Goal: Information Seeking & Learning: Understand process/instructions

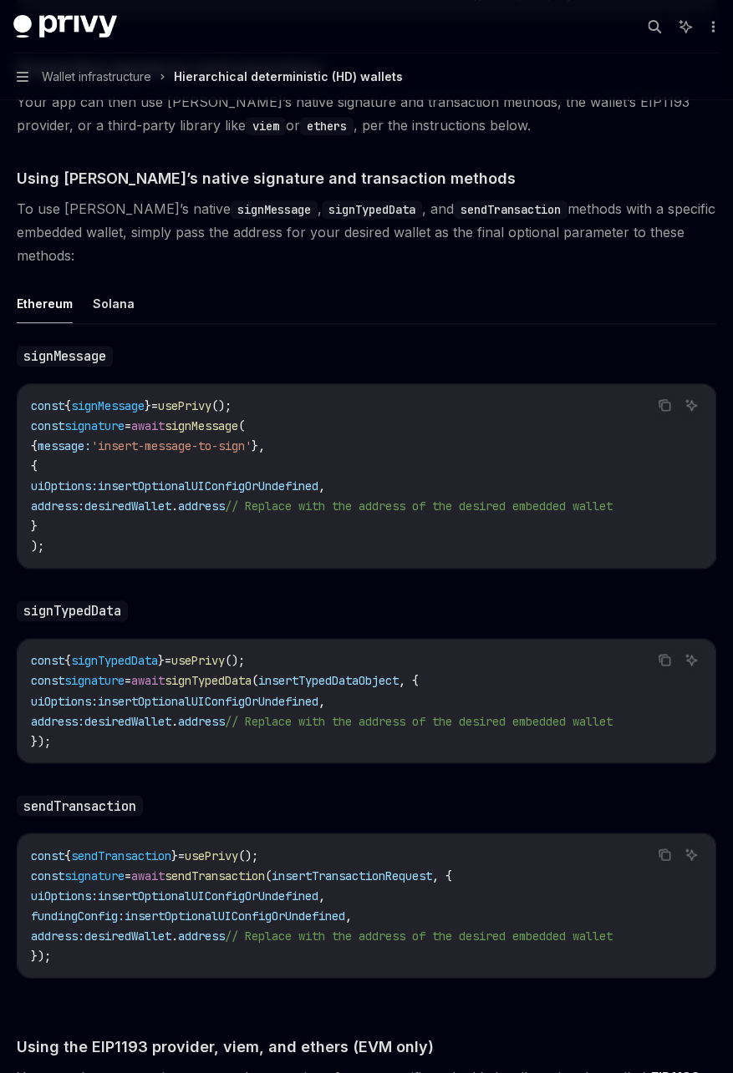
scroll to position [2673, 0]
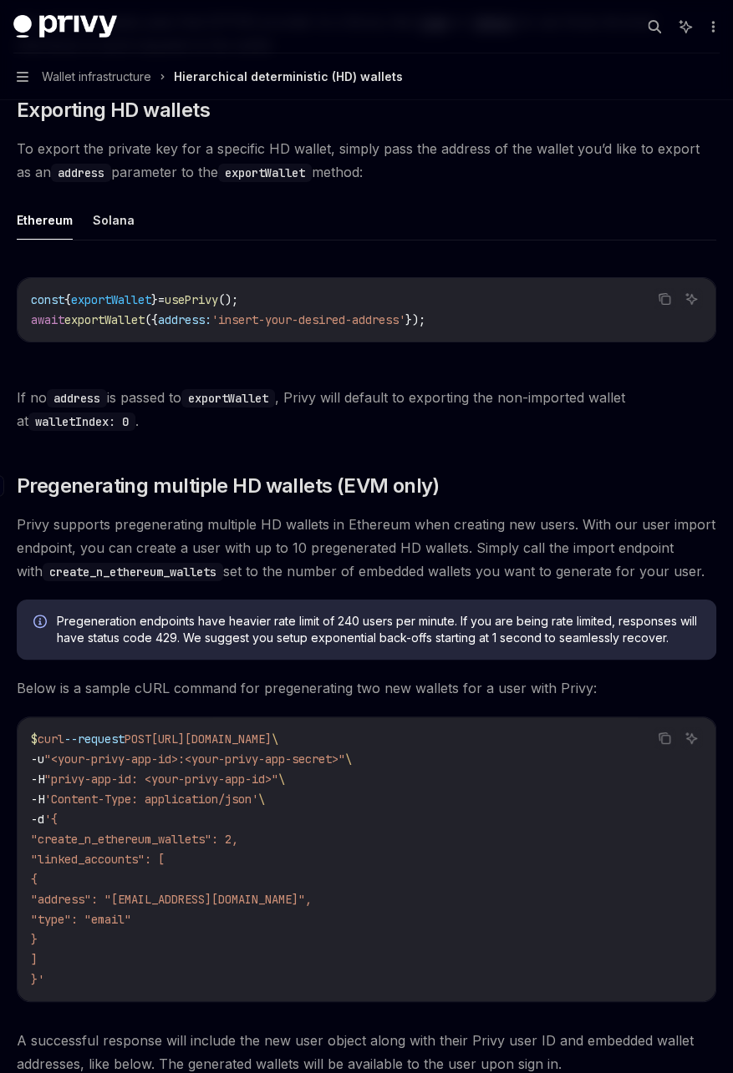
click at [363, 485] on span "Pregenerating multiple HD wallets (EVM only)" at bounding box center [228, 486] width 423 height 27
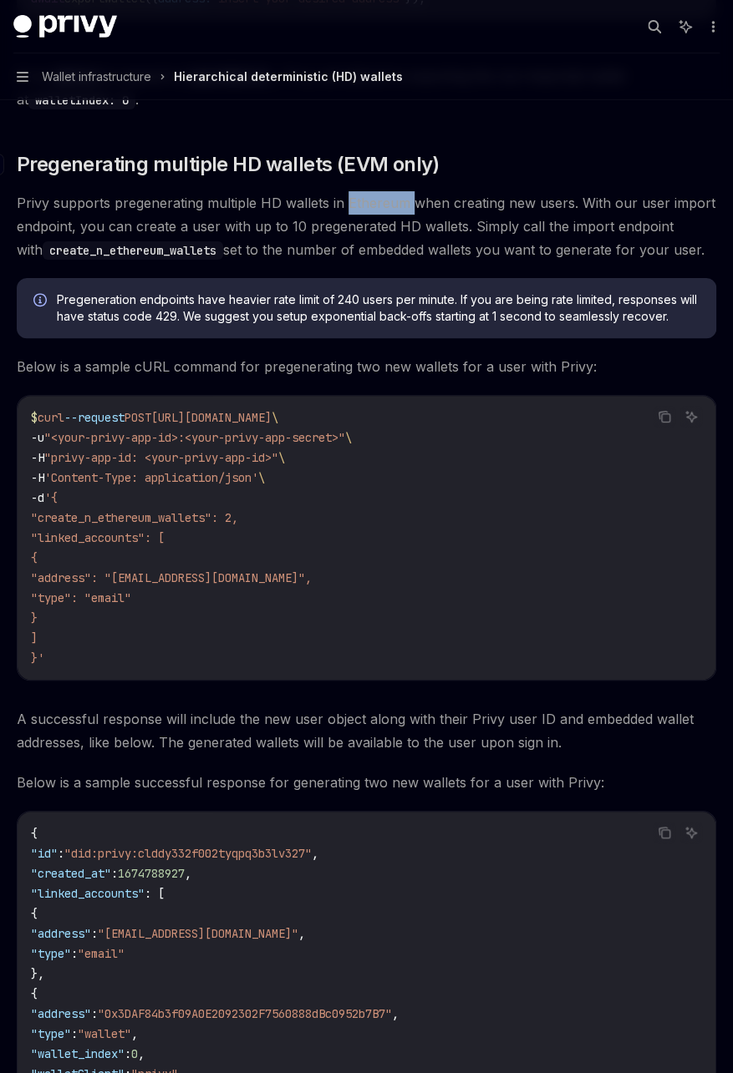
scroll to position [4408, 0]
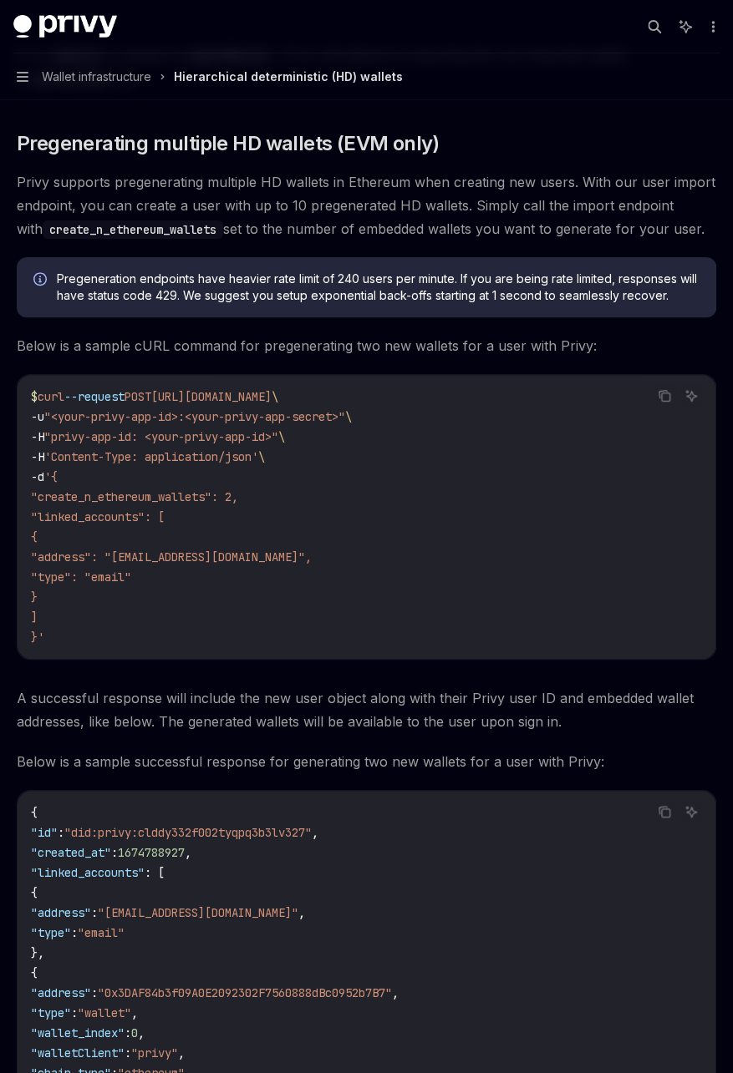
drag, startPoint x: 363, startPoint y: 485, endPoint x: 185, endPoint y: 205, distance: 332.3
click at [185, 205] on span "Privy supports pregenerating multiple HD wallets in Ethereum when creating new …" at bounding box center [366, 205] width 699 height 70
click at [205, 183] on span "Privy supports pregenerating multiple HD wallets in Ethereum when creating new …" at bounding box center [366, 205] width 699 height 70
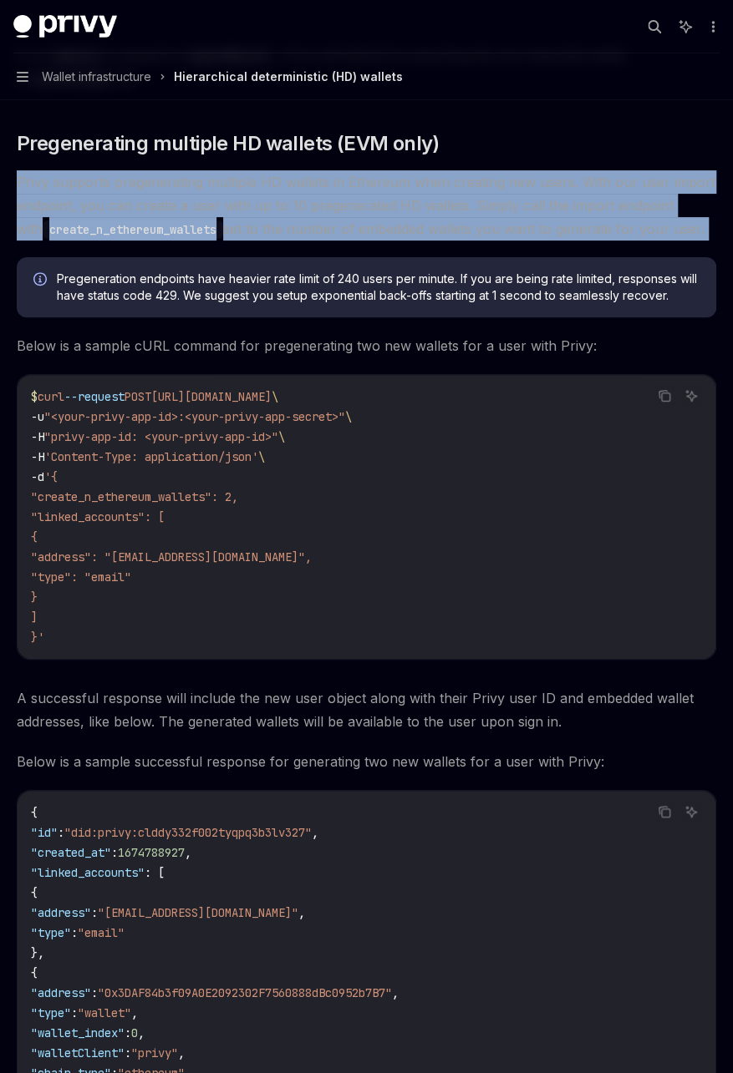
click at [205, 183] on span "Privy supports pregenerating multiple HD wallets in Ethereum when creating new …" at bounding box center [366, 205] width 699 height 70
drag, startPoint x: 205, startPoint y: 183, endPoint x: 410, endPoint y: 199, distance: 206.1
click at [410, 199] on span "Privy supports pregenerating multiple HD wallets in Ethereum when creating new …" at bounding box center [366, 205] width 699 height 70
click at [262, 183] on span "Privy supports pregenerating multiple HD wallets in Ethereum when creating new …" at bounding box center [366, 205] width 699 height 70
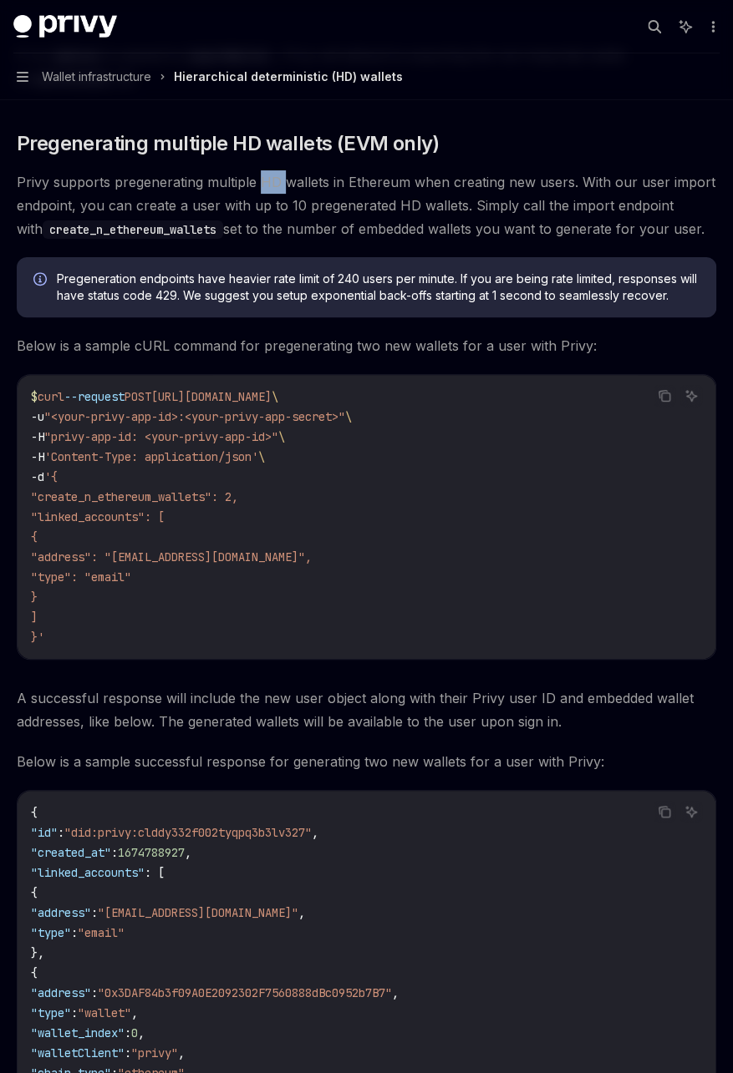
click at [262, 183] on span "Privy supports pregenerating multiple HD wallets in Ethereum when creating new …" at bounding box center [366, 205] width 699 height 70
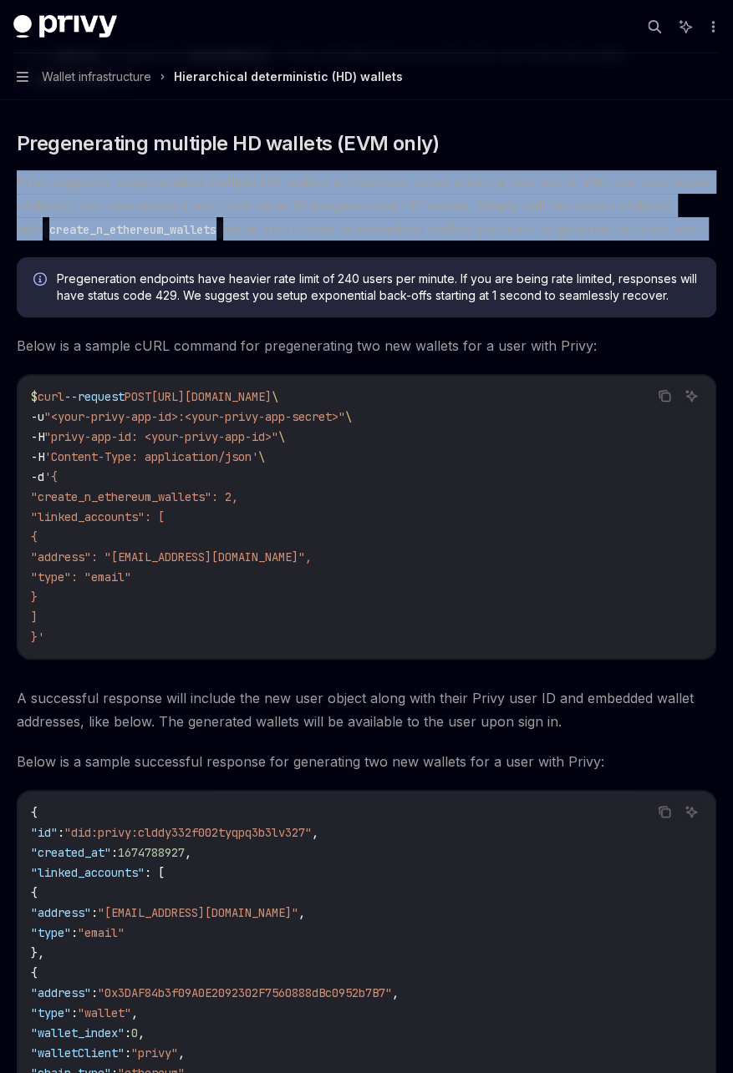
click at [262, 183] on span "Privy supports pregenerating multiple HD wallets in Ethereum when creating new …" at bounding box center [366, 205] width 699 height 70
drag, startPoint x: 262, startPoint y: 183, endPoint x: 356, endPoint y: 209, distance: 97.1
click at [362, 206] on span "Privy supports pregenerating multiple HD wallets in Ethereum when creating new …" at bounding box center [366, 205] width 699 height 70
click at [171, 198] on span "Privy supports pregenerating multiple HD wallets in Ethereum when creating new …" at bounding box center [366, 205] width 699 height 70
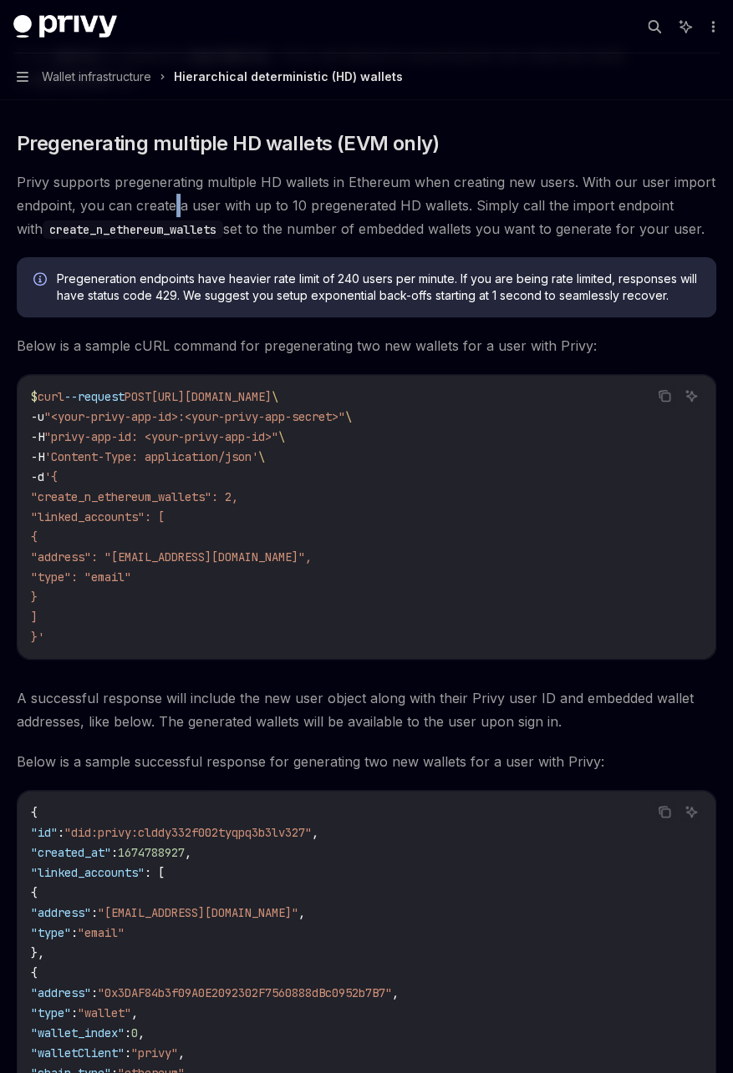
click at [171, 198] on span "Privy supports pregenerating multiple HD wallets in Ethereum when creating new …" at bounding box center [366, 205] width 699 height 70
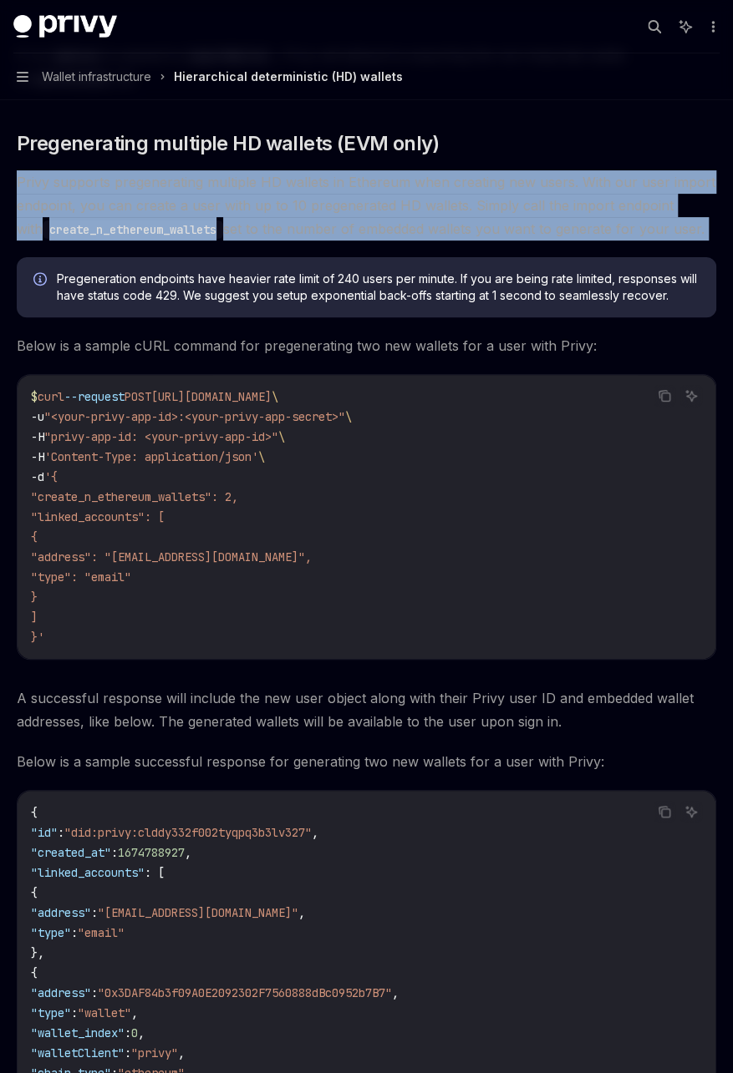
click at [171, 198] on span "Privy supports pregenerating multiple HD wallets in Ethereum when creating new …" at bounding box center [366, 205] width 699 height 70
drag, startPoint x: 171, startPoint y: 198, endPoint x: 347, endPoint y: 209, distance: 176.6
click at [347, 209] on span "Privy supports pregenerating multiple HD wallets in Ethereum when creating new …" at bounding box center [366, 205] width 699 height 70
click at [254, 196] on span "Privy supports pregenerating multiple HD wallets in Ethereum when creating new …" at bounding box center [366, 205] width 699 height 70
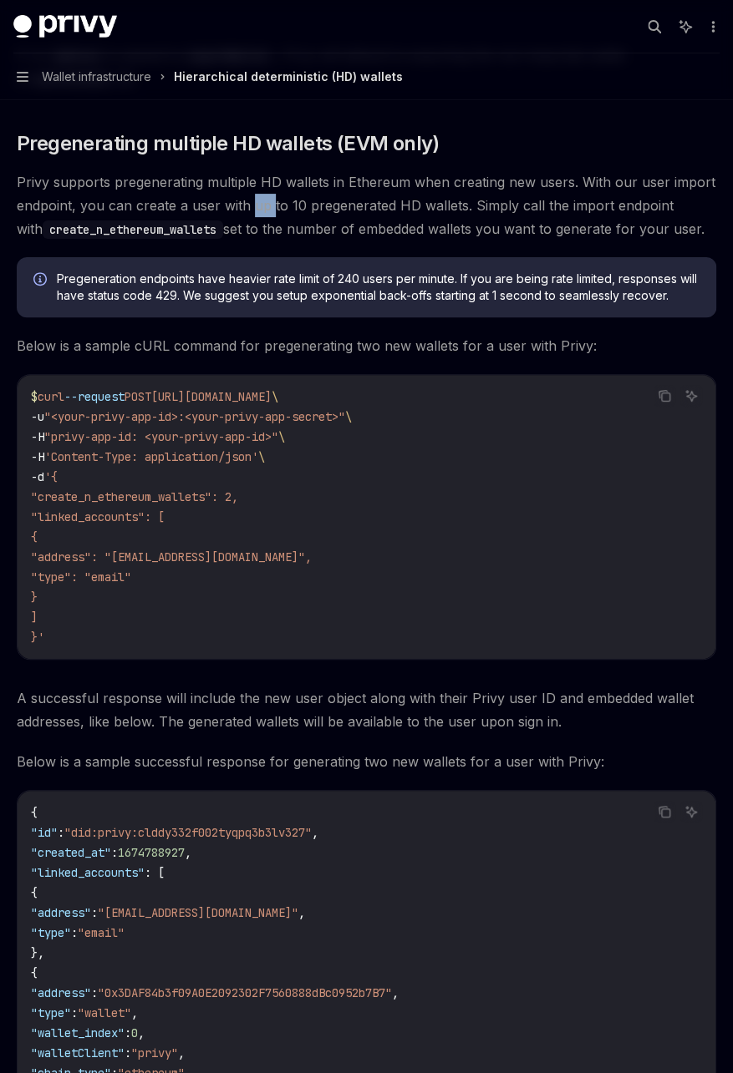
click at [254, 196] on span "Privy supports pregenerating multiple HD wallets in Ethereum when creating new …" at bounding box center [366, 205] width 699 height 70
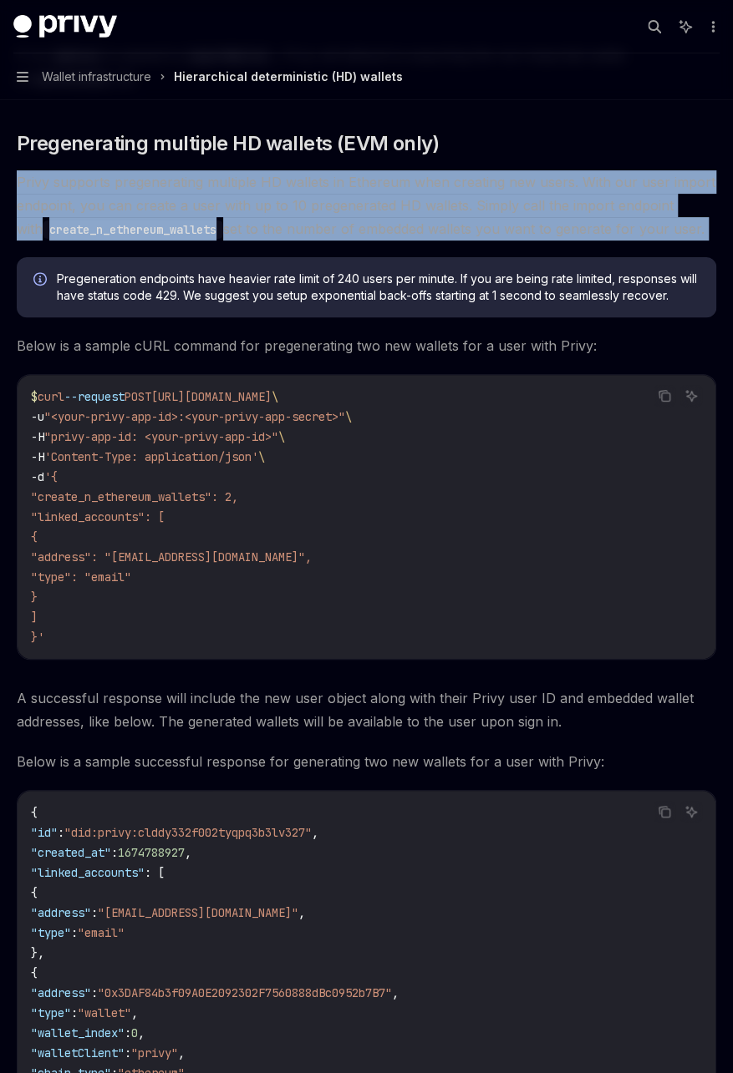
click at [254, 196] on span "Privy supports pregenerating multiple HD wallets in Ethereum when creating new …" at bounding box center [366, 205] width 699 height 70
drag, startPoint x: 254, startPoint y: 196, endPoint x: 378, endPoint y: 221, distance: 126.8
click at [378, 221] on span "Privy supports pregenerating multiple HD wallets in Ethereum when creating new …" at bounding box center [366, 205] width 699 height 70
click at [264, 203] on span "Privy supports pregenerating multiple HD wallets in Ethereum when creating new …" at bounding box center [366, 205] width 699 height 70
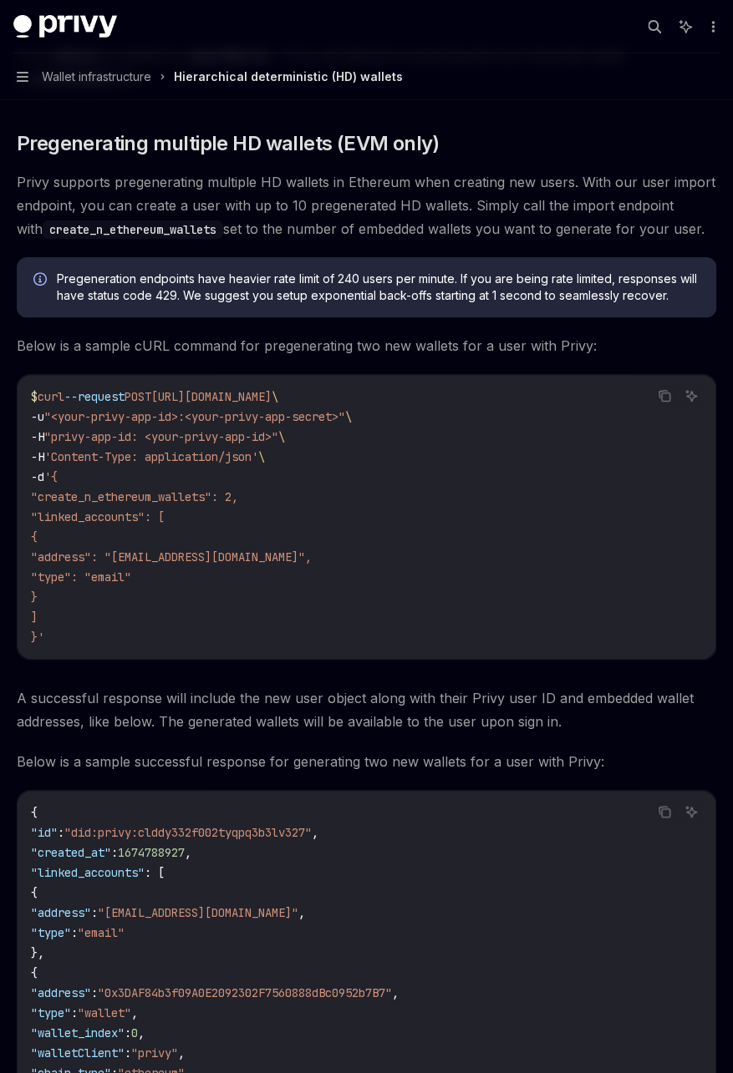
click at [285, 196] on span "Privy supports pregenerating multiple HD wallets in Ethereum when creating new …" at bounding box center [366, 205] width 699 height 70
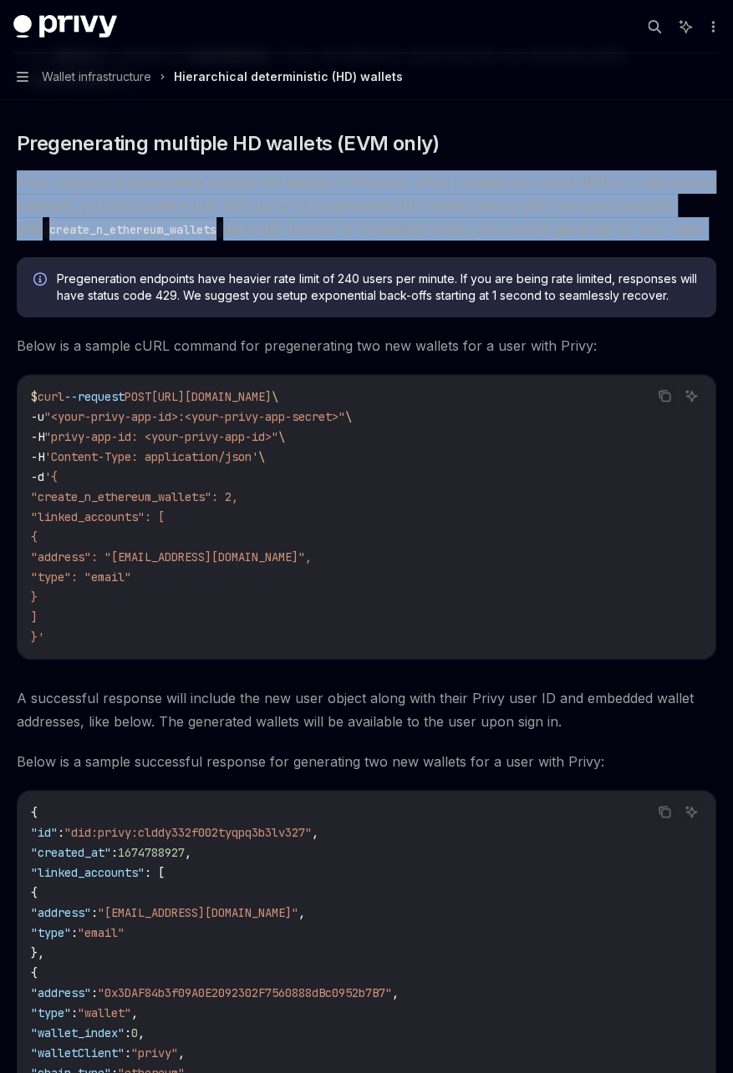
click at [285, 196] on span "Privy supports pregenerating multiple HD wallets in Ethereum when creating new …" at bounding box center [366, 205] width 699 height 70
drag, startPoint x: 285, startPoint y: 196, endPoint x: 437, endPoint y: 205, distance: 152.3
click at [437, 205] on span "Privy supports pregenerating multiple HD wallets in Ethereum when creating new …" at bounding box center [366, 205] width 699 height 70
click at [149, 205] on span "Privy supports pregenerating multiple HD wallets in Ethereum when creating new …" at bounding box center [366, 205] width 699 height 70
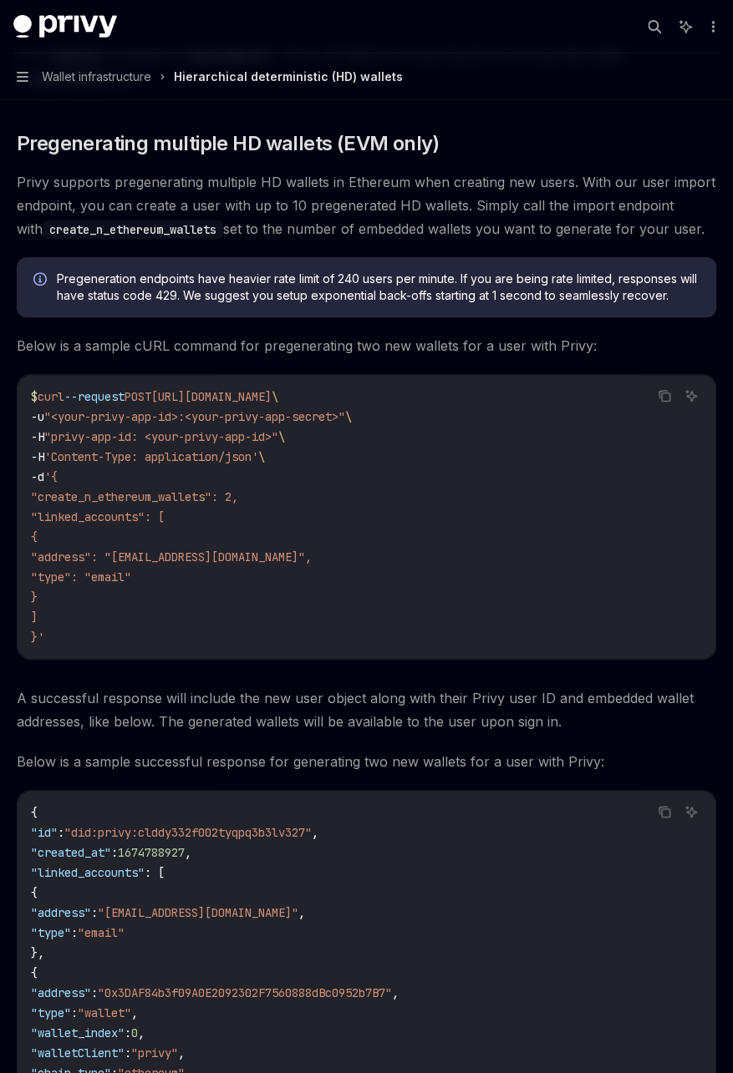
click at [162, 224] on code "create_n_ethereum_wallets" at bounding box center [133, 230] width 180 height 18
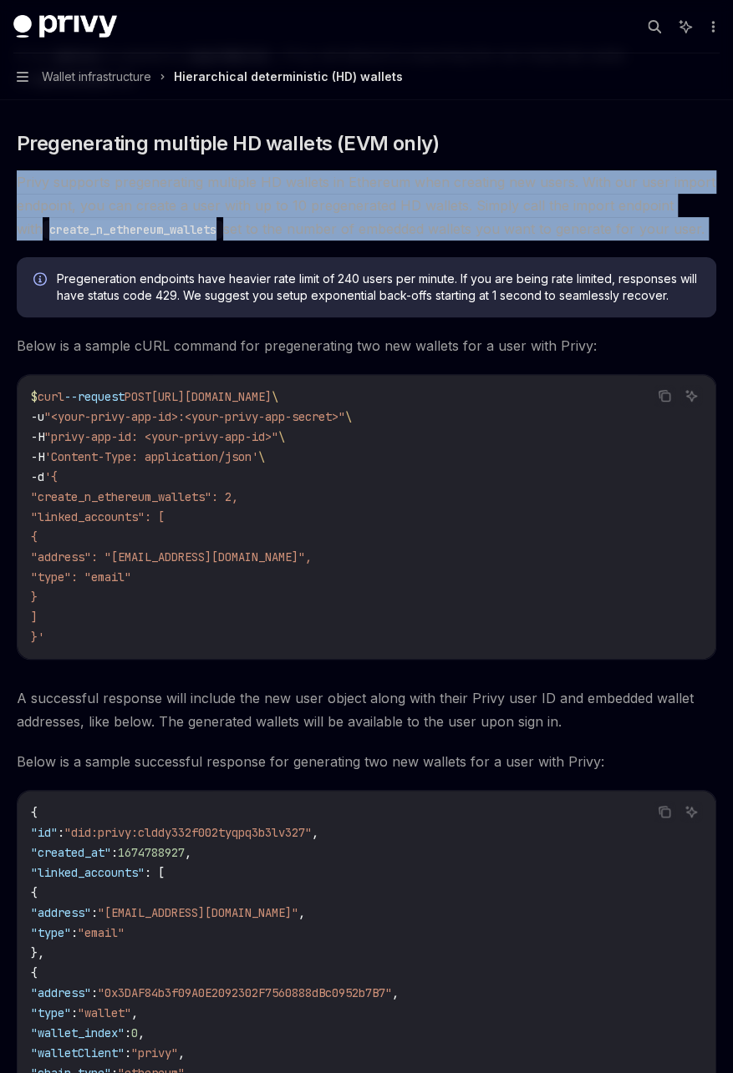
click at [162, 224] on code "create_n_ethereum_wallets" at bounding box center [133, 230] width 180 height 18
drag, startPoint x: 162, startPoint y: 224, endPoint x: 334, endPoint y: 231, distance: 172.2
click at [334, 231] on span "Privy supports pregenerating multiple HD wallets in Ethereum when creating new …" at bounding box center [366, 205] width 699 height 70
click at [403, 211] on span "Privy supports pregenerating multiple HD wallets in Ethereum when creating new …" at bounding box center [366, 205] width 699 height 70
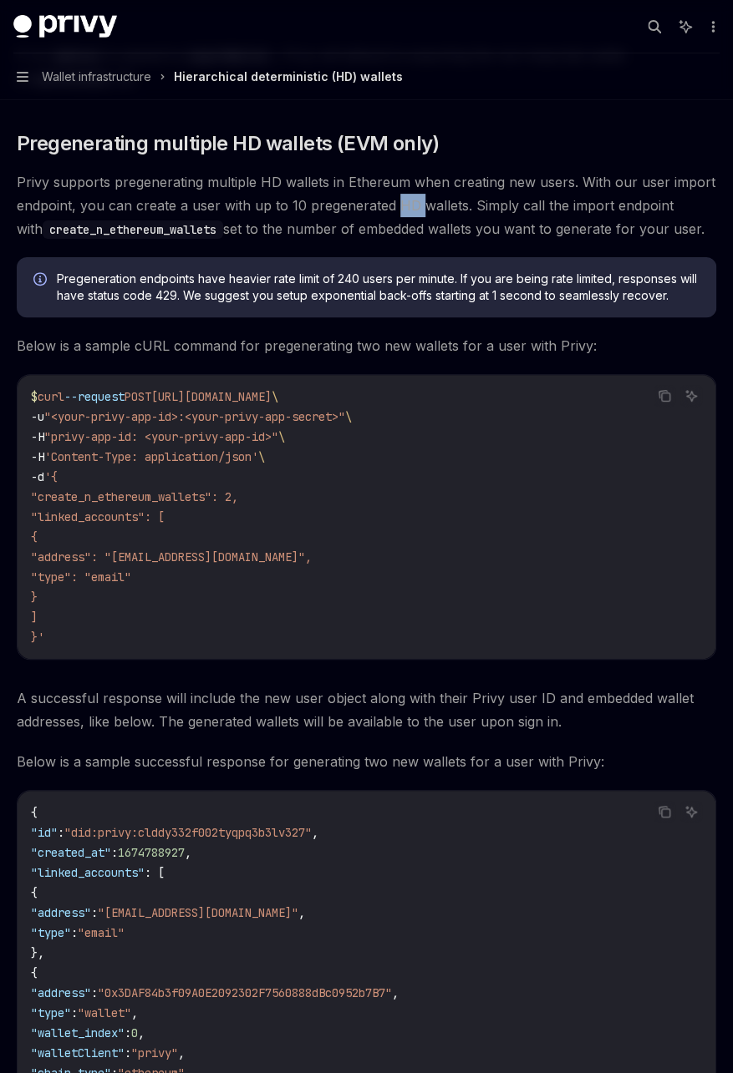
click at [403, 211] on span "Privy supports pregenerating multiple HD wallets in Ethereum when creating new …" at bounding box center [366, 205] width 699 height 70
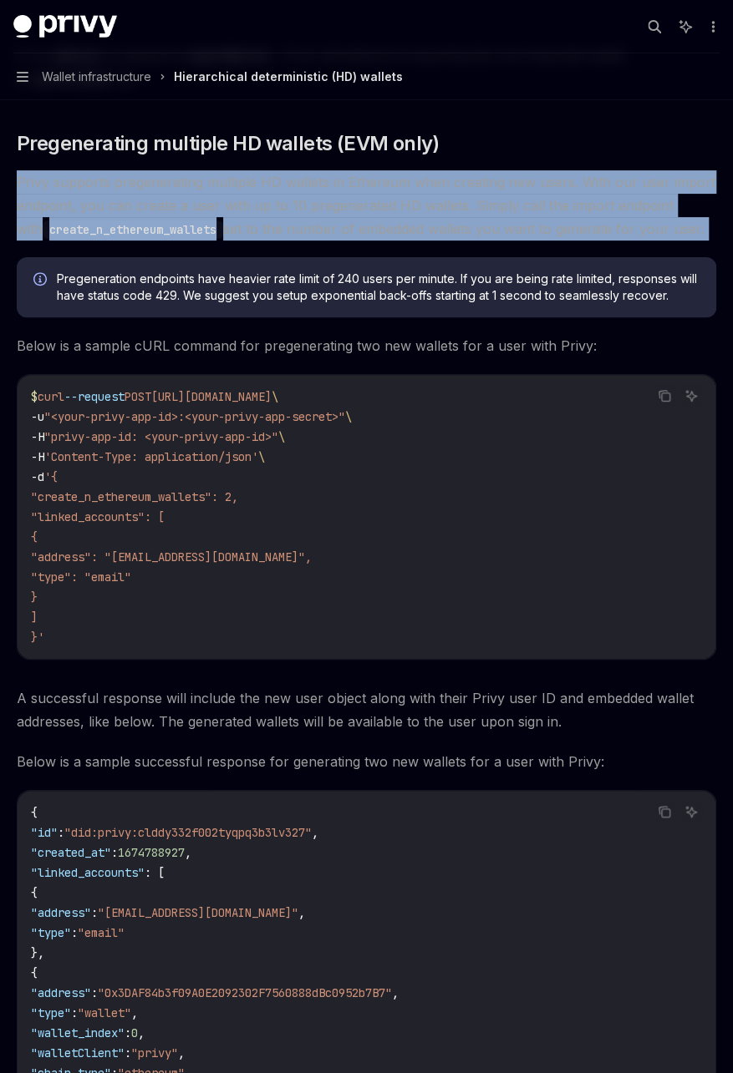
click at [403, 211] on span "Privy supports pregenerating multiple HD wallets in Ethereum when creating new …" at bounding box center [366, 205] width 699 height 70
drag, startPoint x: 403, startPoint y: 211, endPoint x: 225, endPoint y: 226, distance: 179.4
click at [225, 226] on span "Privy supports pregenerating multiple HD wallets in Ethereum when creating new …" at bounding box center [366, 205] width 699 height 70
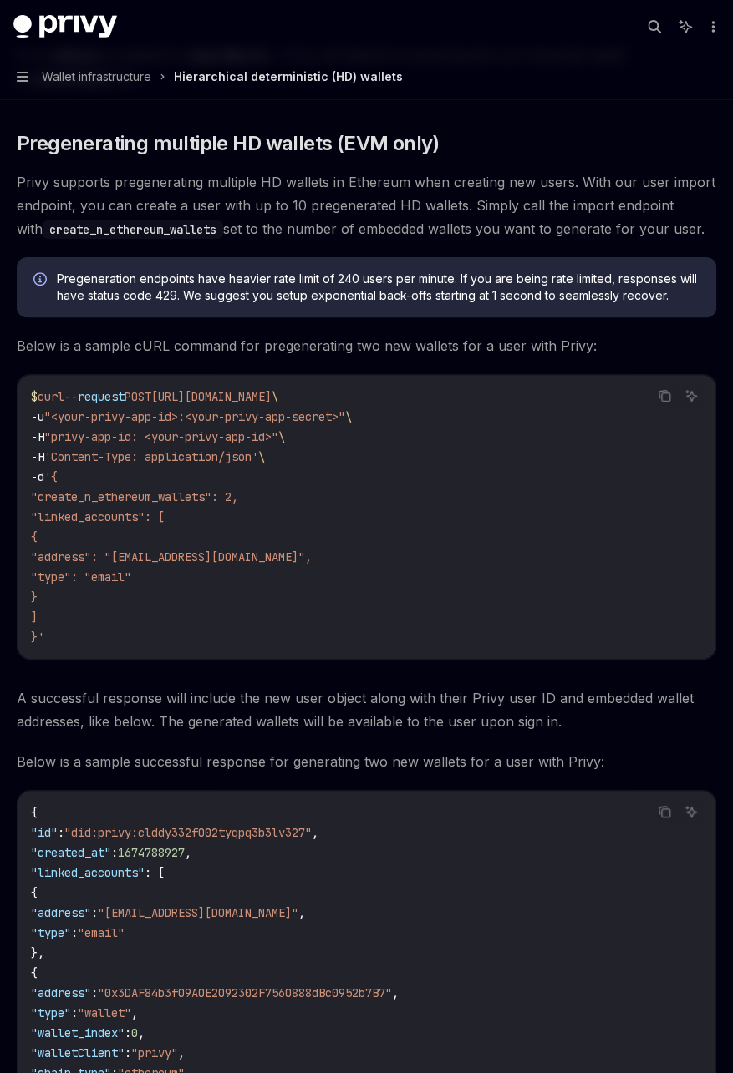
click at [205, 266] on div "Pregeneration endpoints have heavier rate limit of 240 users per minute. If you…" at bounding box center [366, 287] width 699 height 60
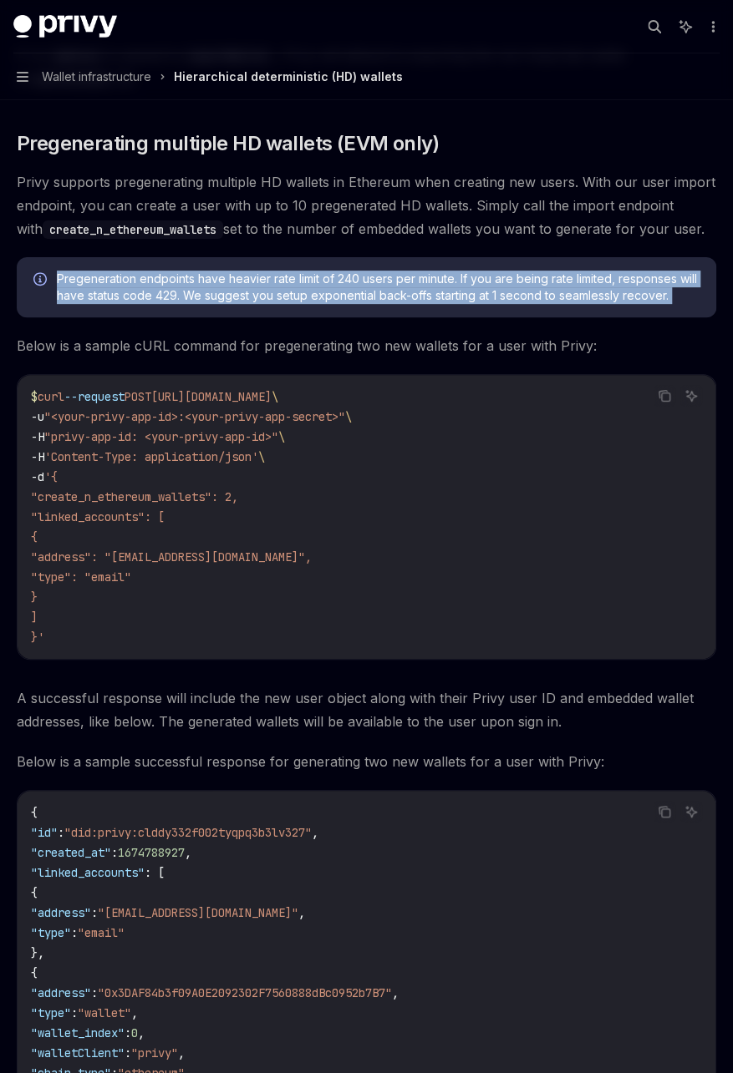
click at [205, 266] on div "Pregeneration endpoints have heavier rate limit of 240 users per minute. If you…" at bounding box center [366, 287] width 699 height 60
drag, startPoint x: 205, startPoint y: 266, endPoint x: 247, endPoint y: 280, distance: 44.6
click at [247, 280] on span "Pregeneration endpoints have heavier rate limit of 240 users per minute. If you…" at bounding box center [378, 287] width 642 height 33
click at [260, 275] on span "Pregeneration endpoints have heavier rate limit of 240 users per minute. If you…" at bounding box center [378, 287] width 642 height 33
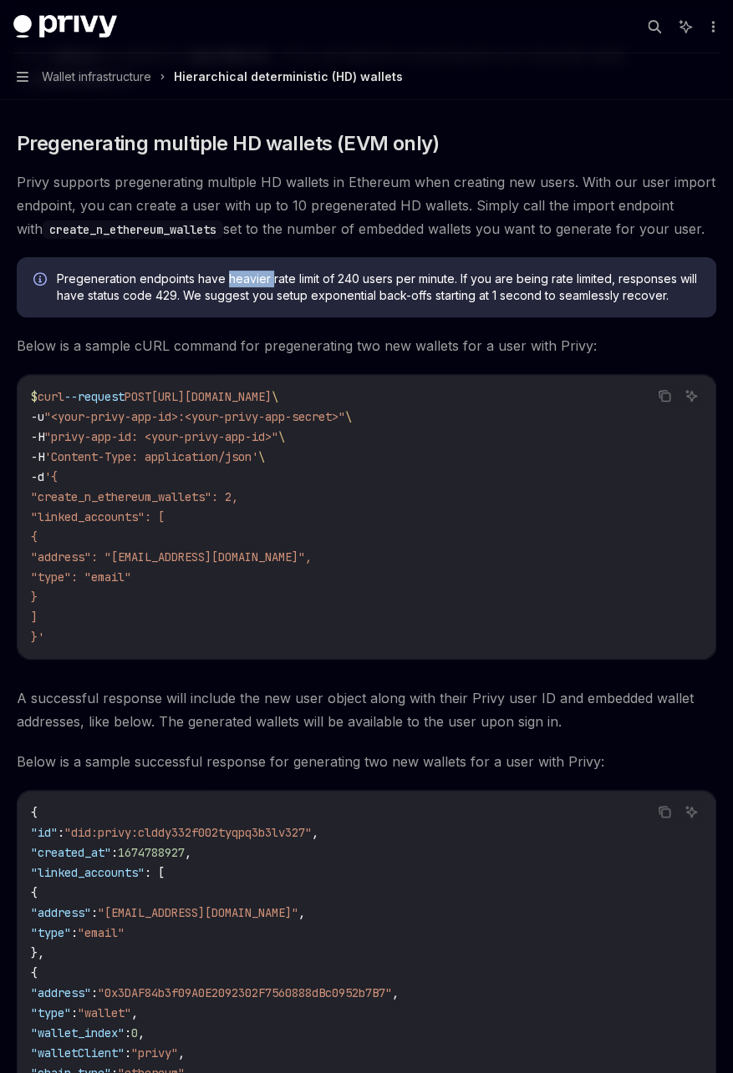
click at [260, 275] on span "Pregeneration endpoints have heavier rate limit of 240 users per minute. If you…" at bounding box center [378, 287] width 642 height 33
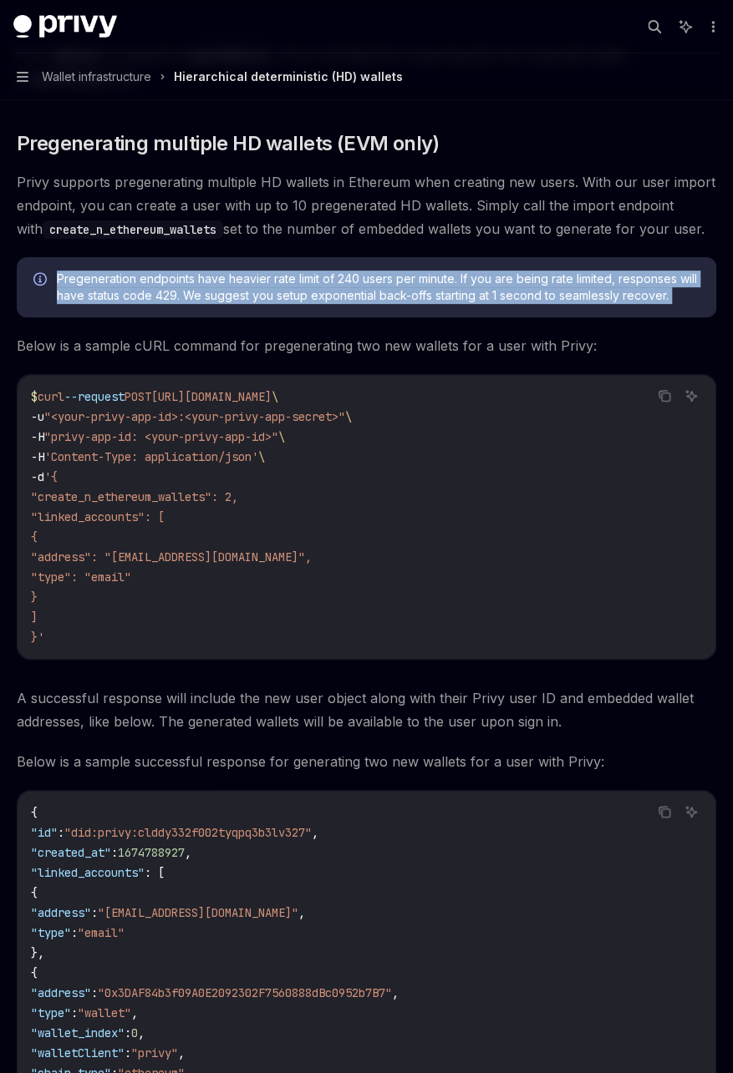
click at [260, 275] on span "Pregeneration endpoints have heavier rate limit of 240 users per minute. If you…" at bounding box center [378, 287] width 642 height 33
drag, startPoint x: 260, startPoint y: 275, endPoint x: 331, endPoint y: 273, distance: 71.0
click at [331, 273] on span "Pregeneration endpoints have heavier rate limit of 240 users per minute. If you…" at bounding box center [378, 287] width 642 height 33
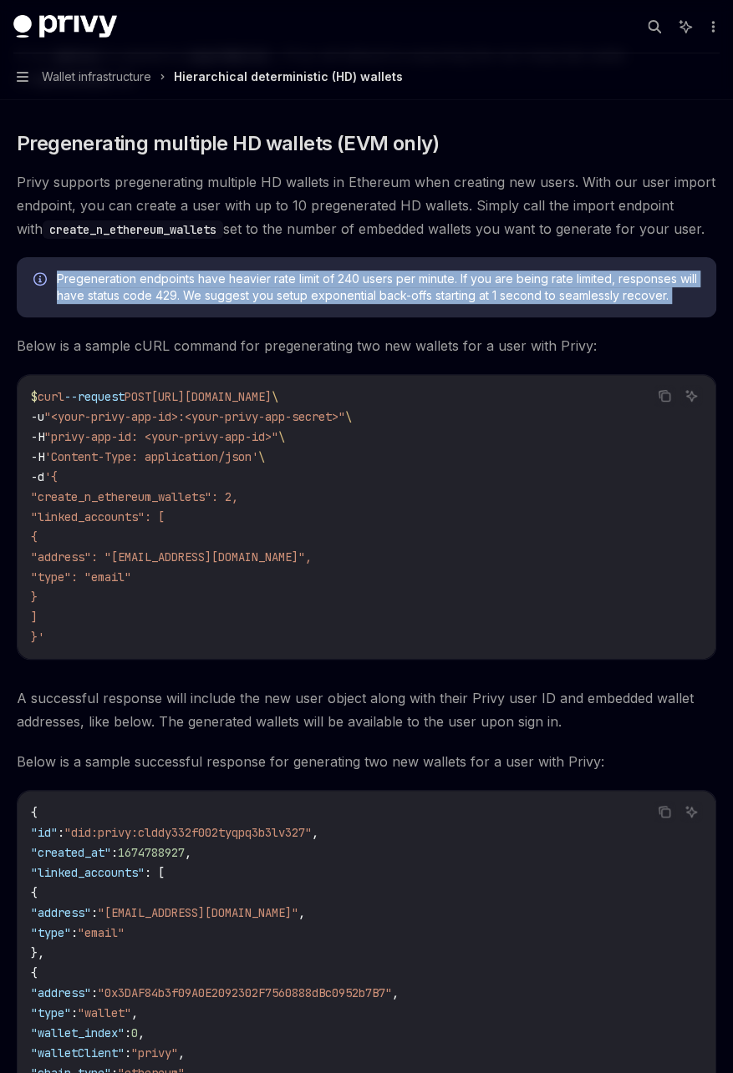
click at [331, 273] on span "Pregeneration endpoints have heavier rate limit of 240 users per minute. If you…" at bounding box center [378, 287] width 642 height 33
drag, startPoint x: 331, startPoint y: 273, endPoint x: 244, endPoint y: 270, distance: 86.9
click at [244, 271] on span "Pregeneration endpoints have heavier rate limit of 240 users per minute. If you…" at bounding box center [378, 287] width 642 height 33
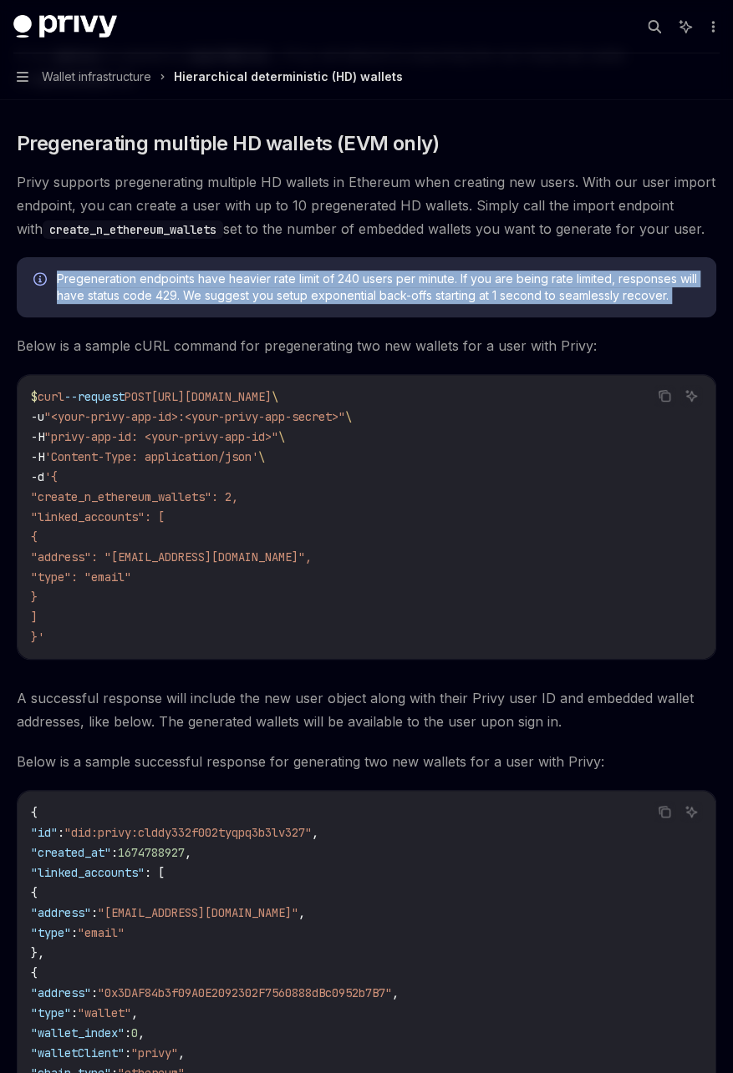
drag, startPoint x: 244, startPoint y: 270, endPoint x: 222, endPoint y: 276, distance: 22.5
click at [222, 276] on span "Pregeneration endpoints have heavier rate limit of 240 users per minute. If you…" at bounding box center [378, 287] width 642 height 33
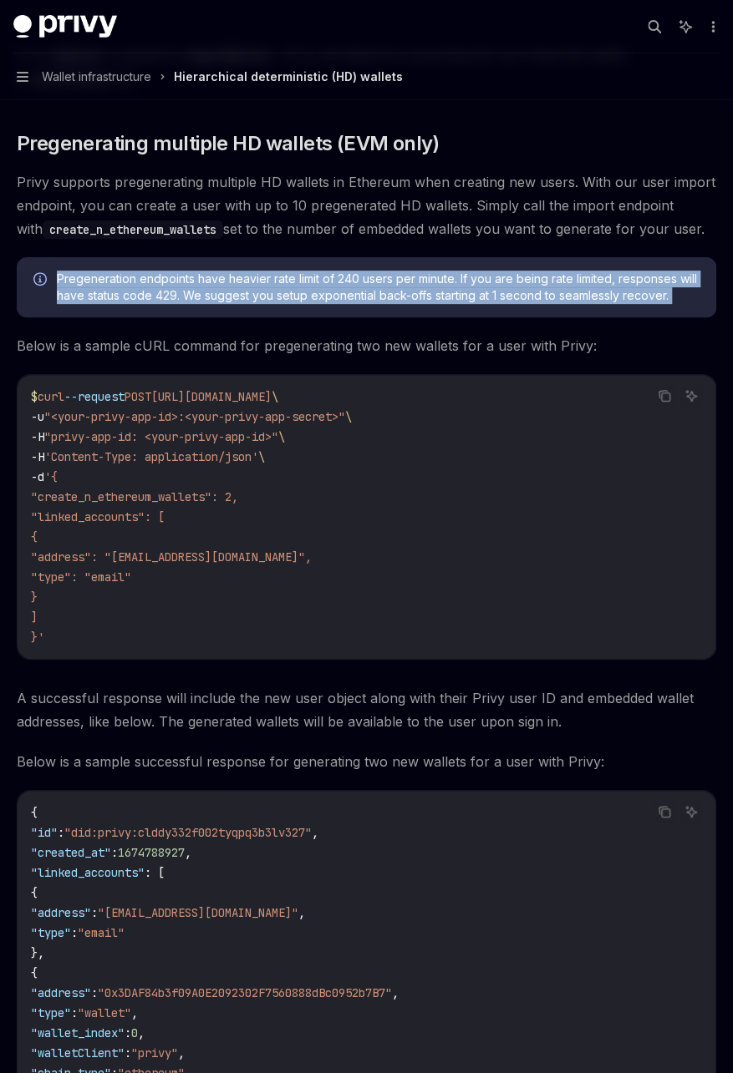
drag, startPoint x: 222, startPoint y: 276, endPoint x: 317, endPoint y: 295, distance: 96.3
click at [317, 295] on span "Pregeneration endpoints have heavier rate limit of 240 users per minute. If you…" at bounding box center [378, 287] width 642 height 33
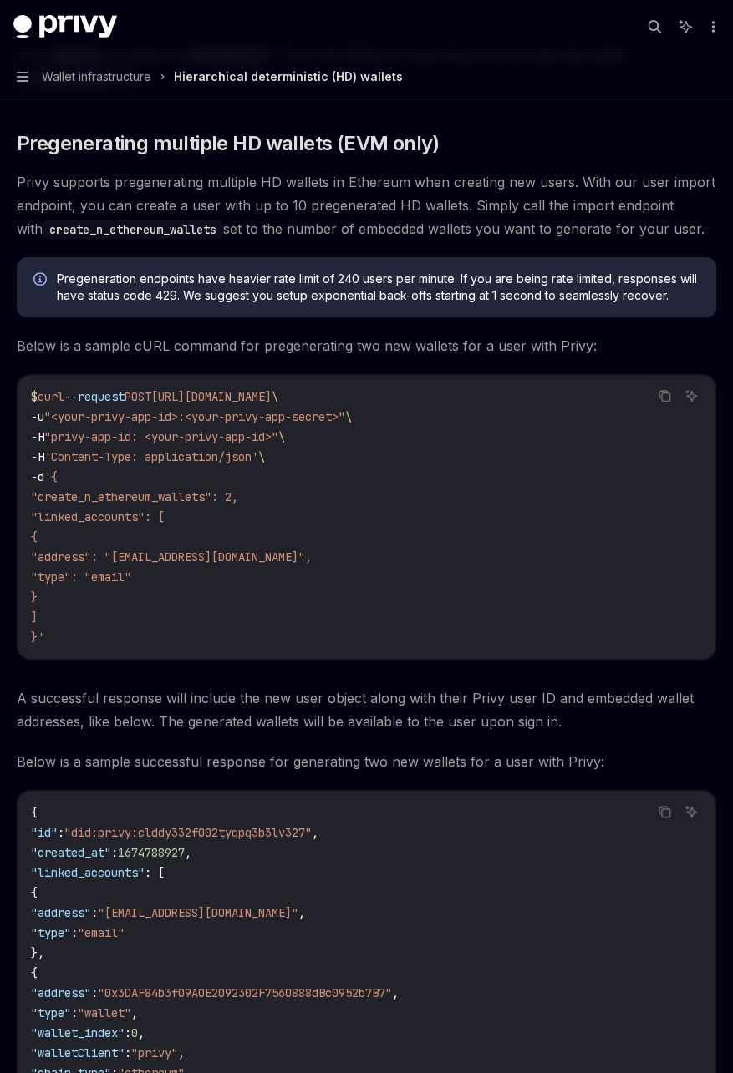
drag, startPoint x: 317, startPoint y: 295, endPoint x: 326, endPoint y: 355, distance: 60.8
click at [333, 343] on span "Below is a sample cURL command for pregenerating two new wallets for a user wit…" at bounding box center [366, 345] width 699 height 23
click at [230, 298] on span "Pregeneration endpoints have heavier rate limit of 240 users per minute. If you…" at bounding box center [378, 287] width 642 height 33
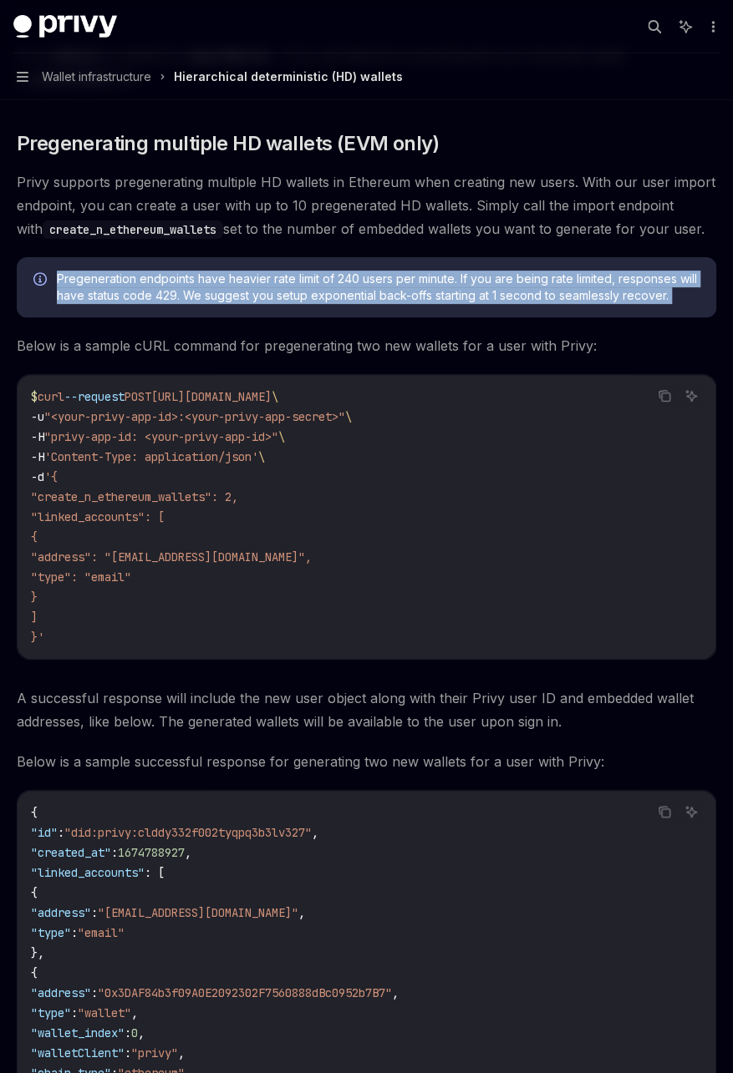
click at [230, 298] on span "Pregeneration endpoints have heavier rate limit of 240 users per minute. If you…" at bounding box center [378, 287] width 642 height 33
drag, startPoint x: 230, startPoint y: 298, endPoint x: 282, endPoint y: 312, distance: 54.3
click at [282, 312] on div "Pregeneration endpoints have heavier rate limit of 240 users per minute. If you…" at bounding box center [366, 287] width 699 height 60
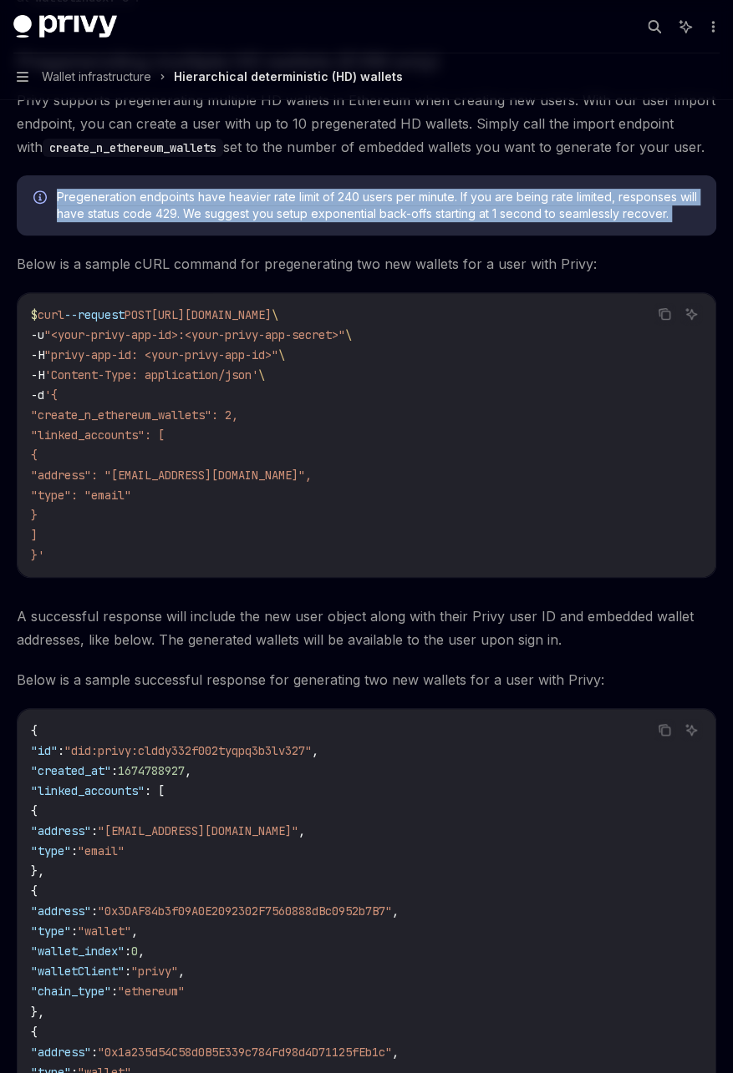
scroll to position [4492, 0]
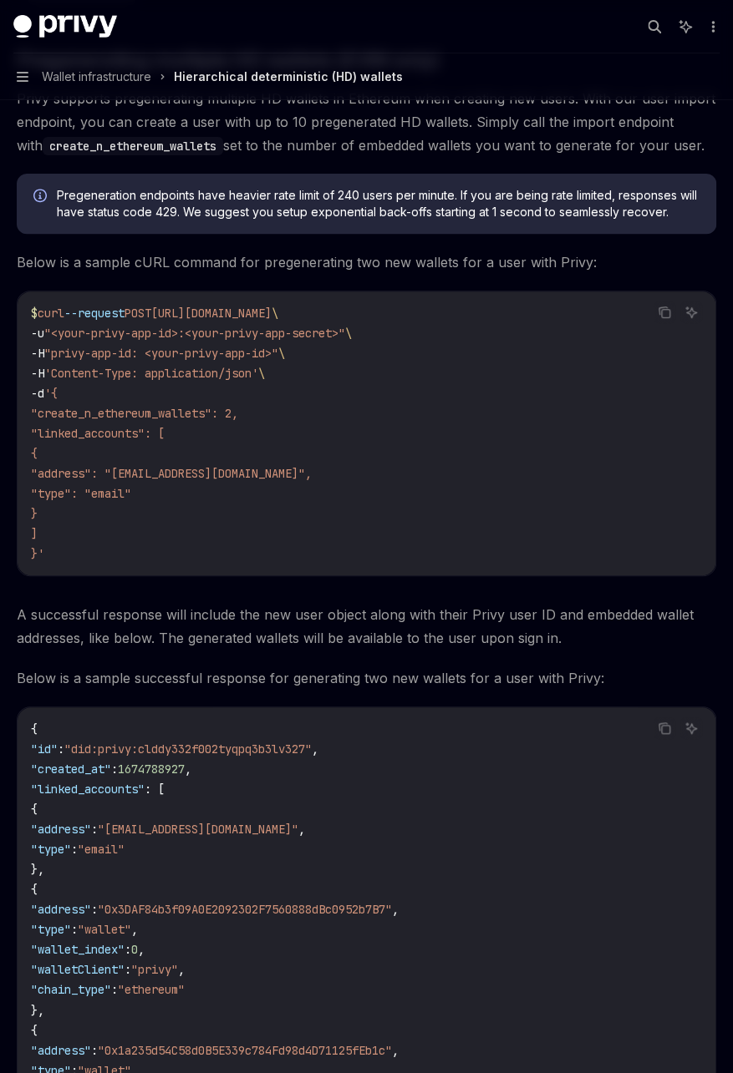
click at [330, 266] on span "Below is a sample cURL command for pregenerating two new wallets for a user wit…" at bounding box center [366, 262] width 699 height 23
drag, startPoint x: 330, startPoint y: 266, endPoint x: 251, endPoint y: 275, distance: 79.0
drag, startPoint x: 251, startPoint y: 275, endPoint x: 251, endPoint y: 373, distance: 98.6
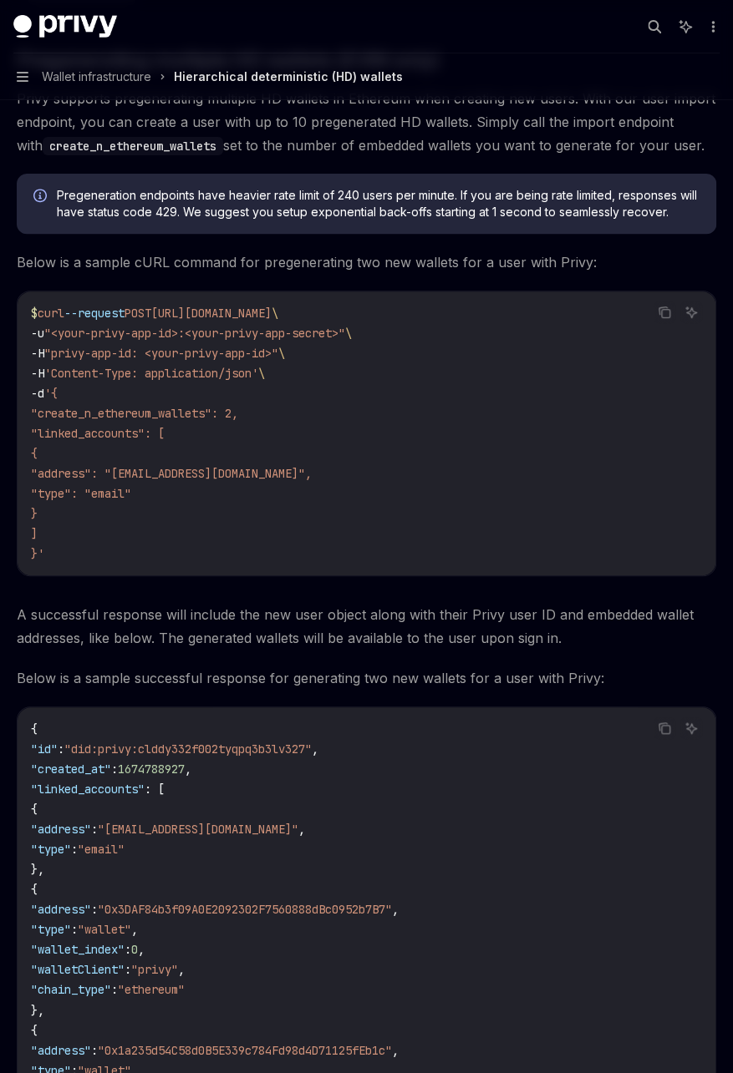
click at [251, 373] on span "'Content-Type: application/json'" at bounding box center [151, 373] width 214 height 15
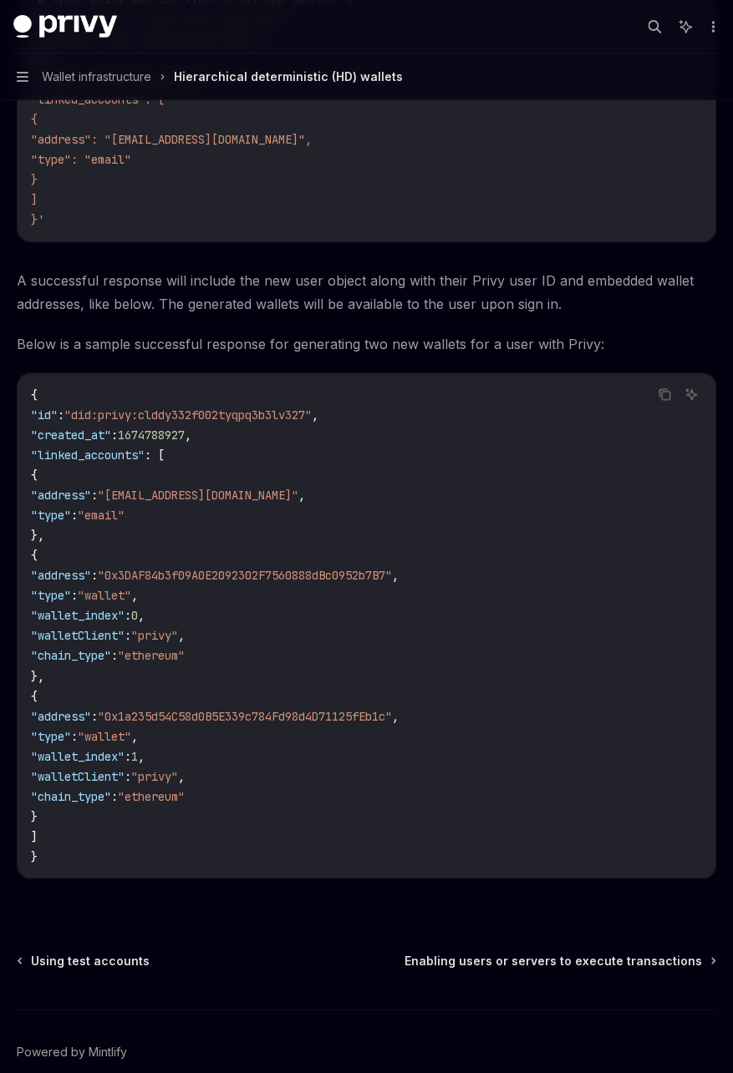
click at [320, 282] on span "A successful response will include the new user object along with their Privy u…" at bounding box center [366, 292] width 699 height 47
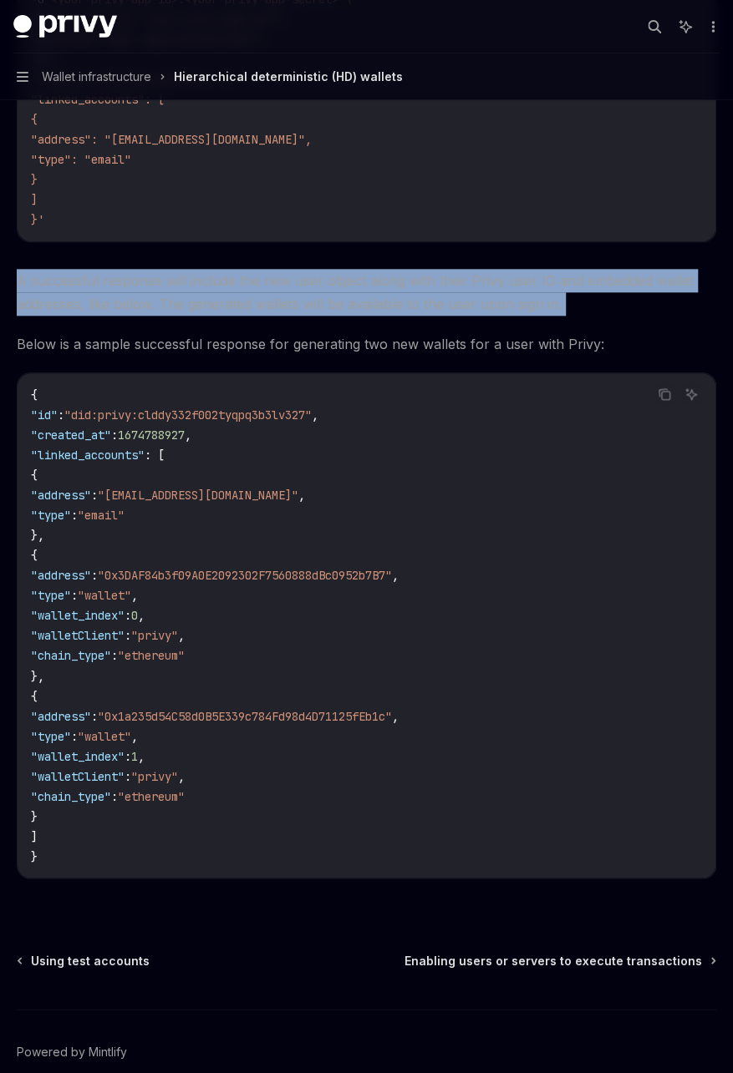
click at [320, 282] on span "A successful response will include the new user object along with their Privy u…" at bounding box center [366, 292] width 699 height 47
click at [327, 285] on span "A successful response will include the new user object along with their Privy u…" at bounding box center [366, 292] width 699 height 47
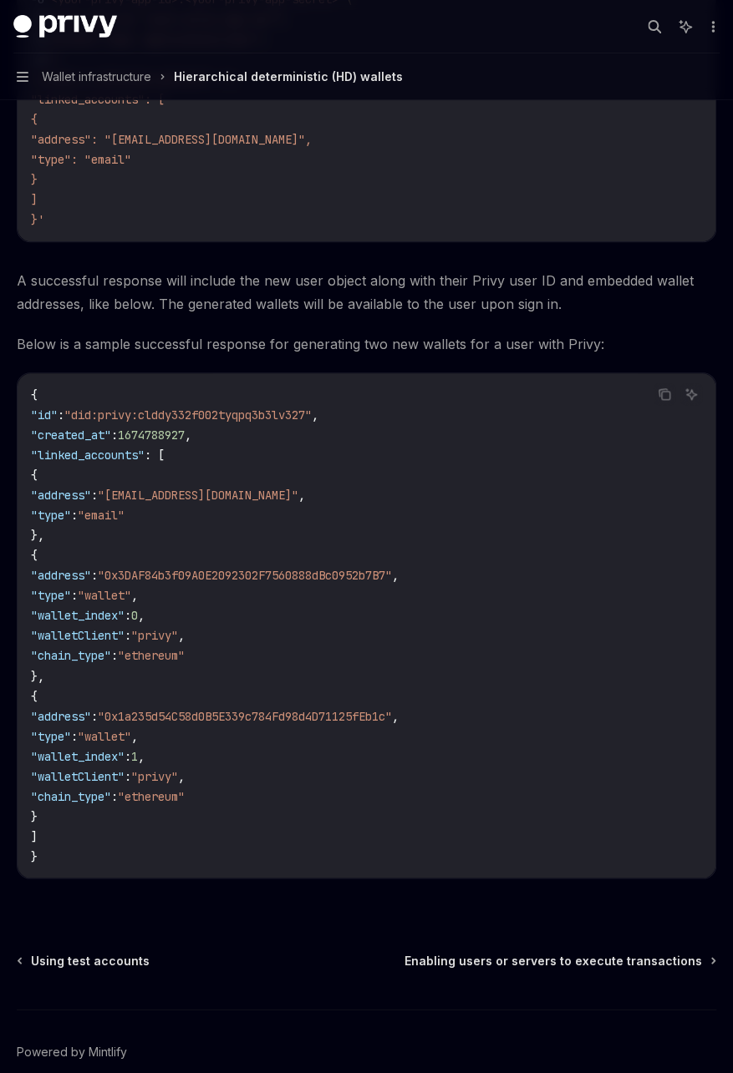
click at [309, 340] on span "Below is a sample successful response for generating two new wallets for a user…" at bounding box center [366, 343] width 699 height 23
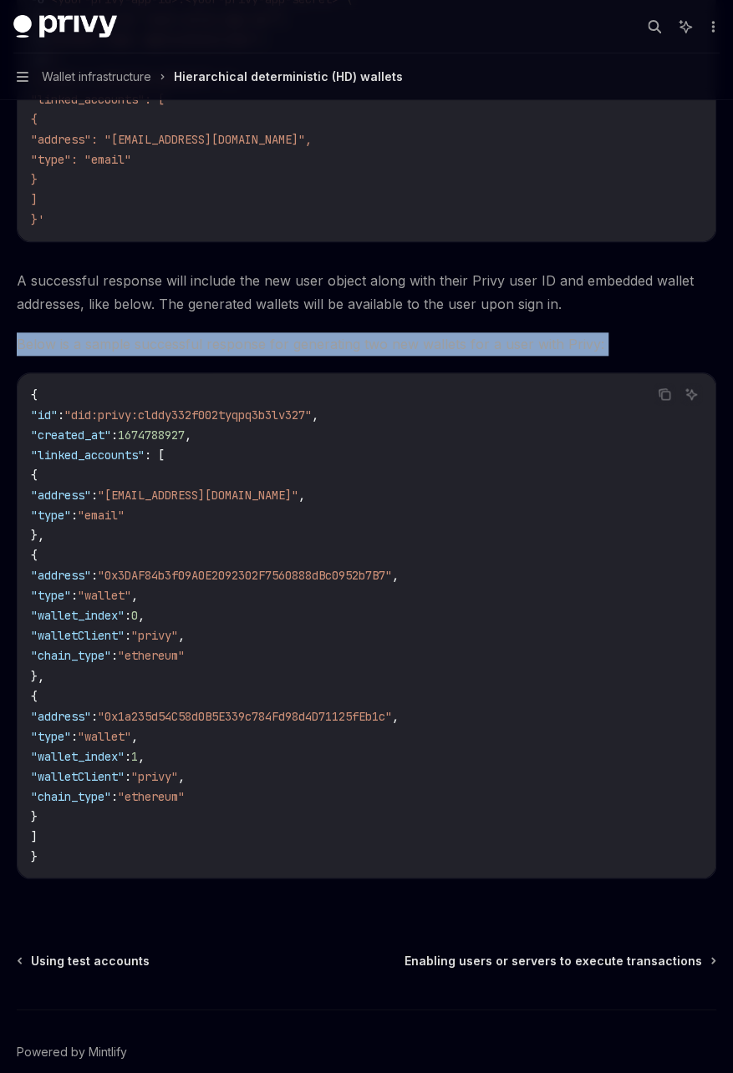
click at [309, 340] on span "Below is a sample successful response for generating two new wallets for a user…" at bounding box center [366, 343] width 699 height 23
drag, startPoint x: 309, startPoint y: 340, endPoint x: 249, endPoint y: 333, distance: 60.5
click at [249, 333] on span "Below is a sample successful response for generating two new wallets for a user…" at bounding box center [366, 343] width 699 height 23
drag, startPoint x: 249, startPoint y: 333, endPoint x: 211, endPoint y: 333, distance: 38.4
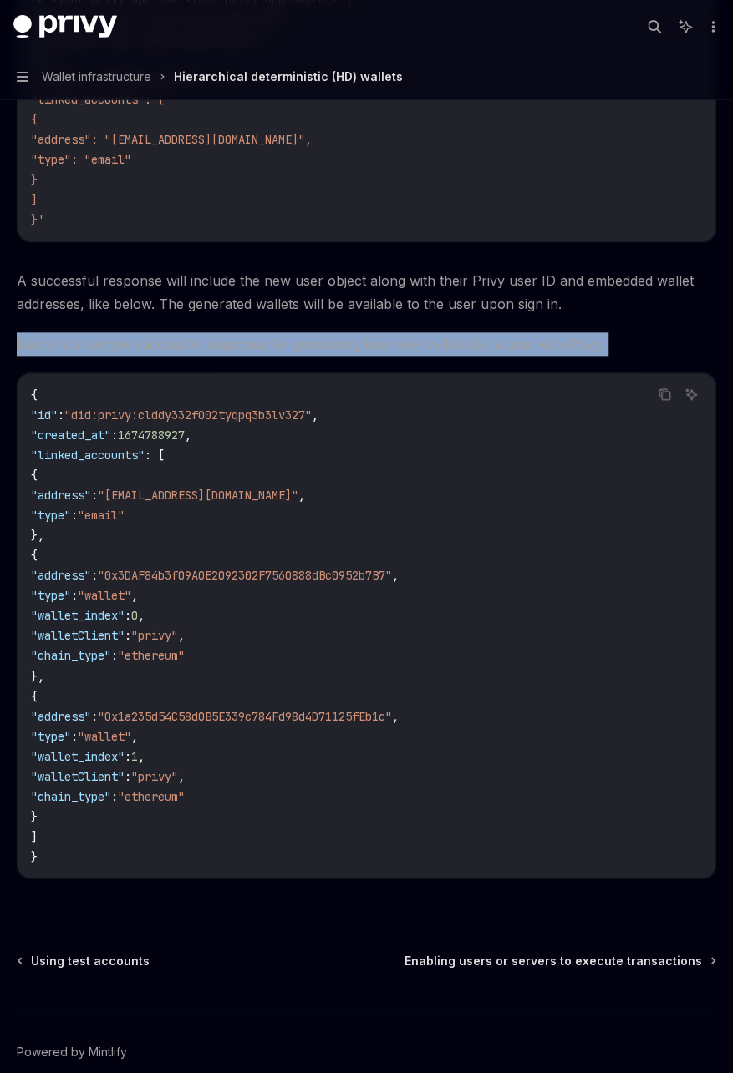
click at [211, 333] on span "Below is a sample successful response for generating two new wallets for a user…" at bounding box center [366, 343] width 699 height 23
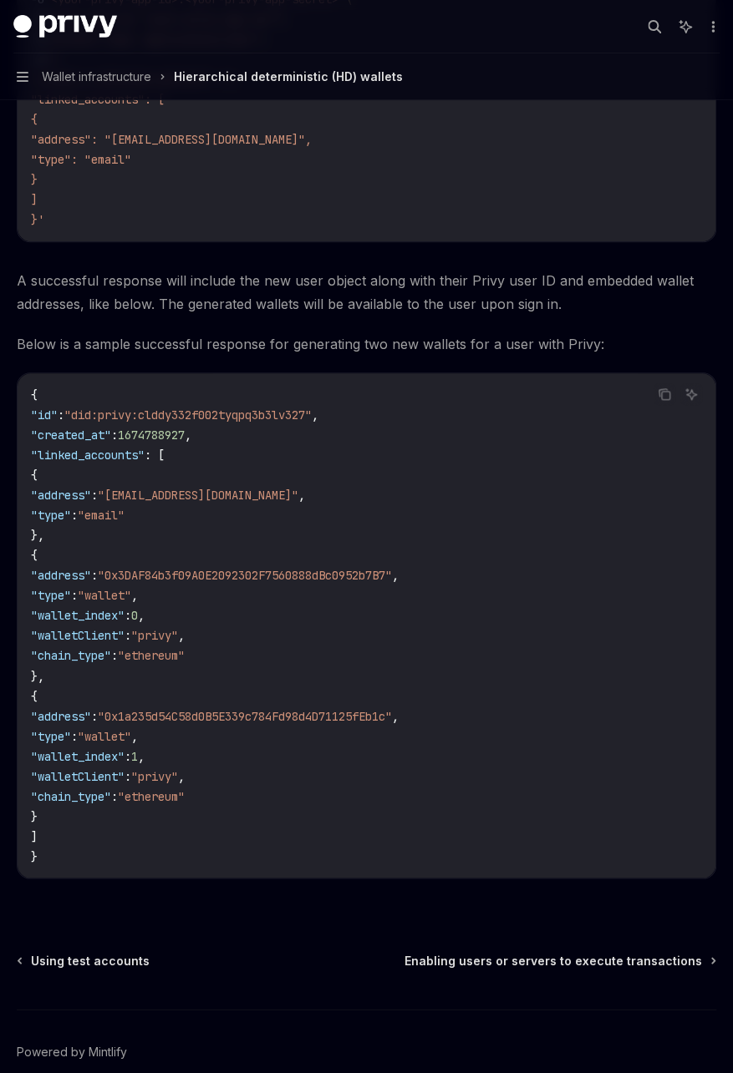
click at [195, 337] on span "Below is a sample successful response for generating two new wallets for a user…" at bounding box center [366, 343] width 699 height 23
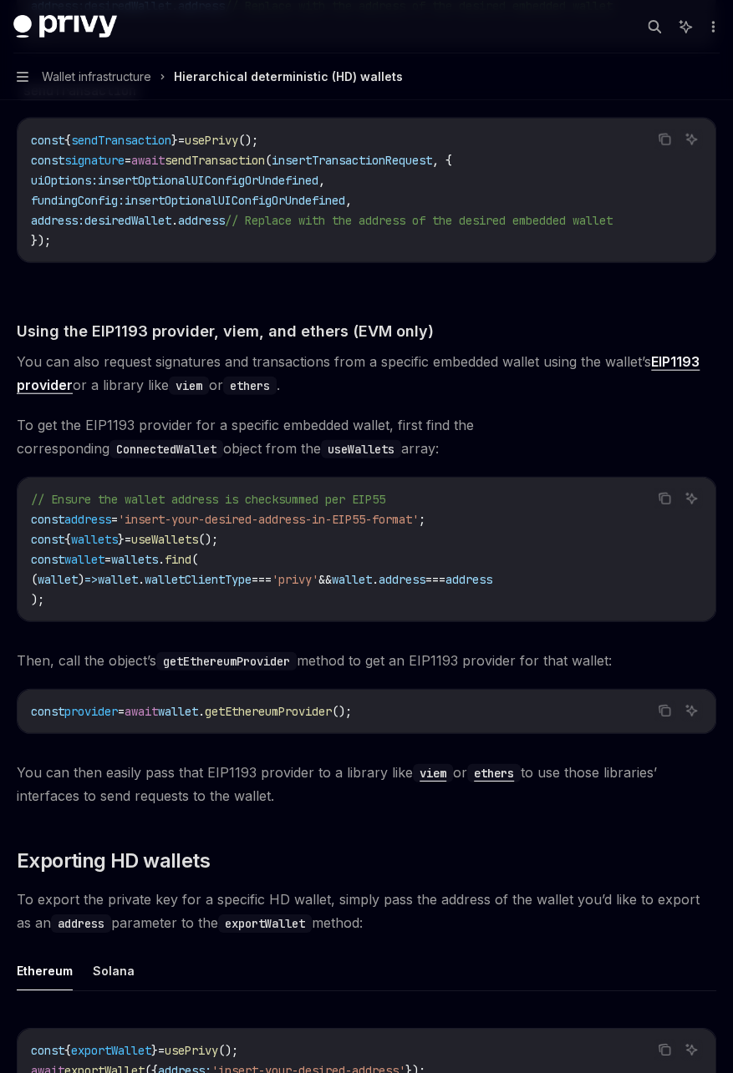
scroll to position [3314, 0]
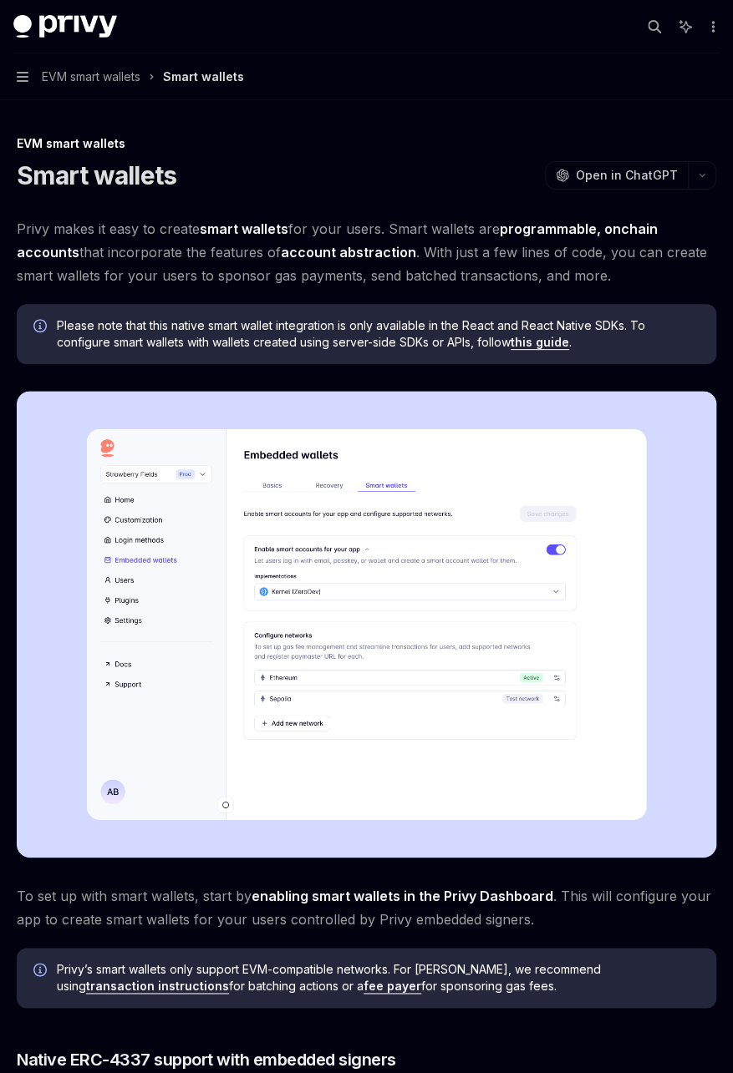
click at [172, 226] on span "Privy makes it easy to create smart wallets for your users. Smart wallets are p…" at bounding box center [366, 252] width 699 height 70
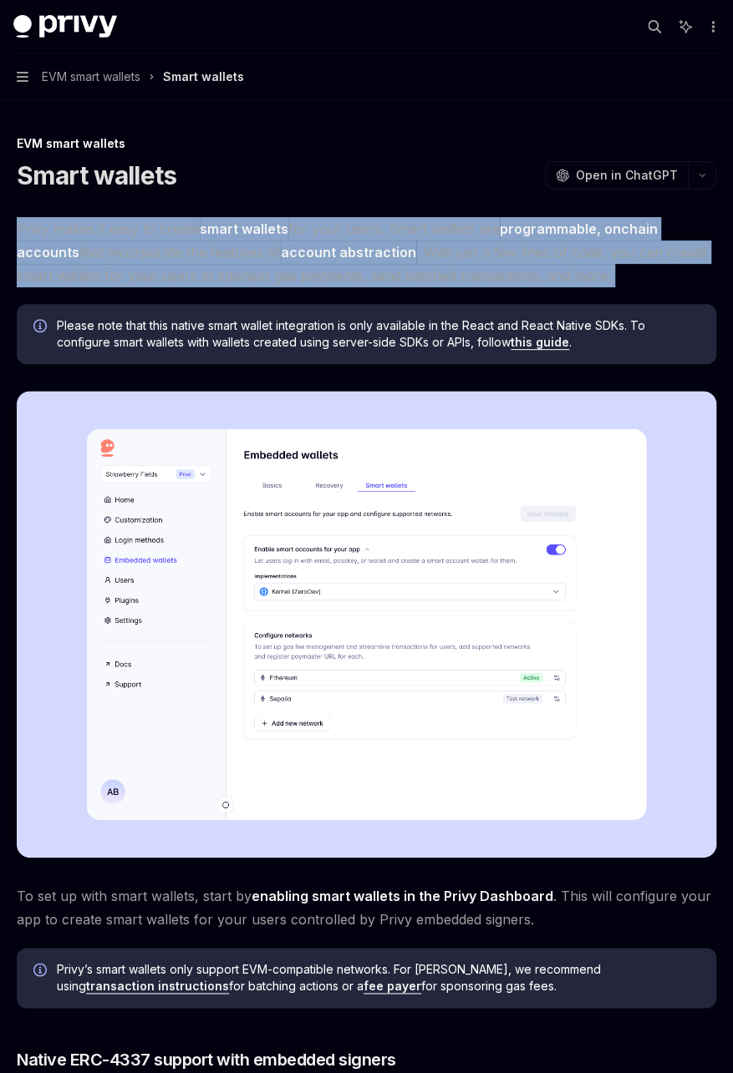
click at [172, 226] on span "Privy makes it easy to create smart wallets for your users. Smart wallets are p…" at bounding box center [366, 252] width 699 height 70
drag, startPoint x: 172, startPoint y: 226, endPoint x: 350, endPoint y: 227, distance: 177.9
click at [350, 227] on span "Privy makes it easy to create smart wallets for your users. Smart wallets are p…" at bounding box center [366, 252] width 699 height 70
drag, startPoint x: 350, startPoint y: 227, endPoint x: 278, endPoint y: 236, distance: 72.4
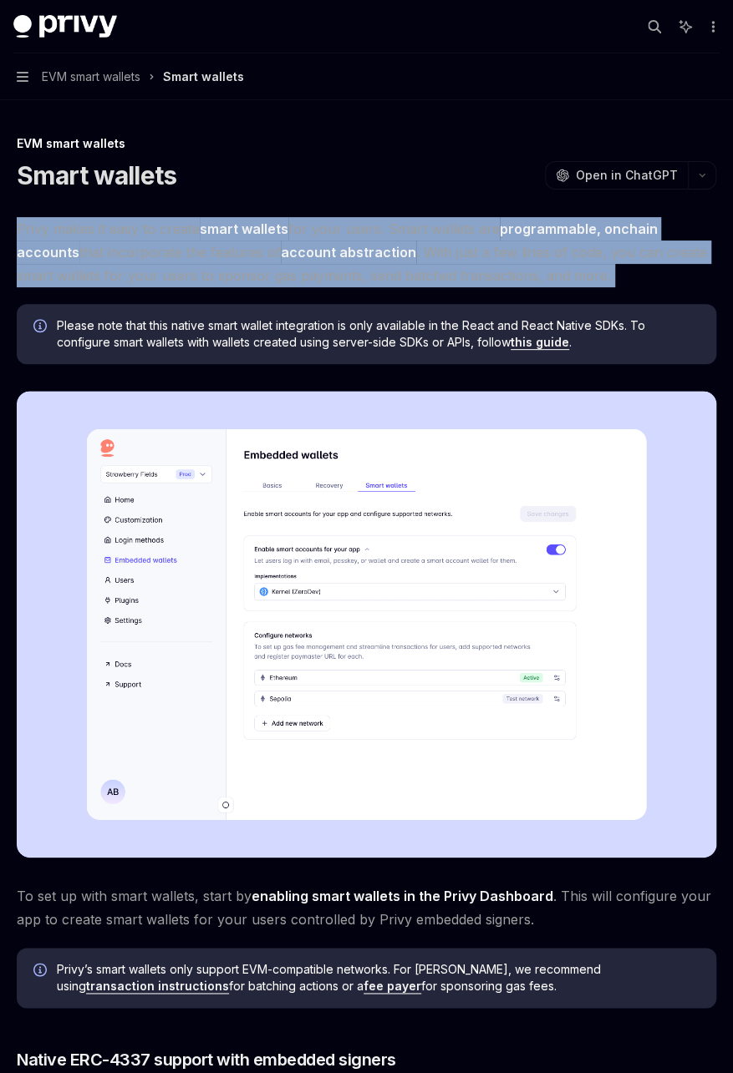
click at [278, 236] on span "Privy makes it easy to create smart wallets for your users. Smart wallets are p…" at bounding box center [366, 252] width 699 height 70
click at [154, 250] on span "Privy makes it easy to create smart wallets for your users. Smart wallets are p…" at bounding box center [366, 252] width 699 height 70
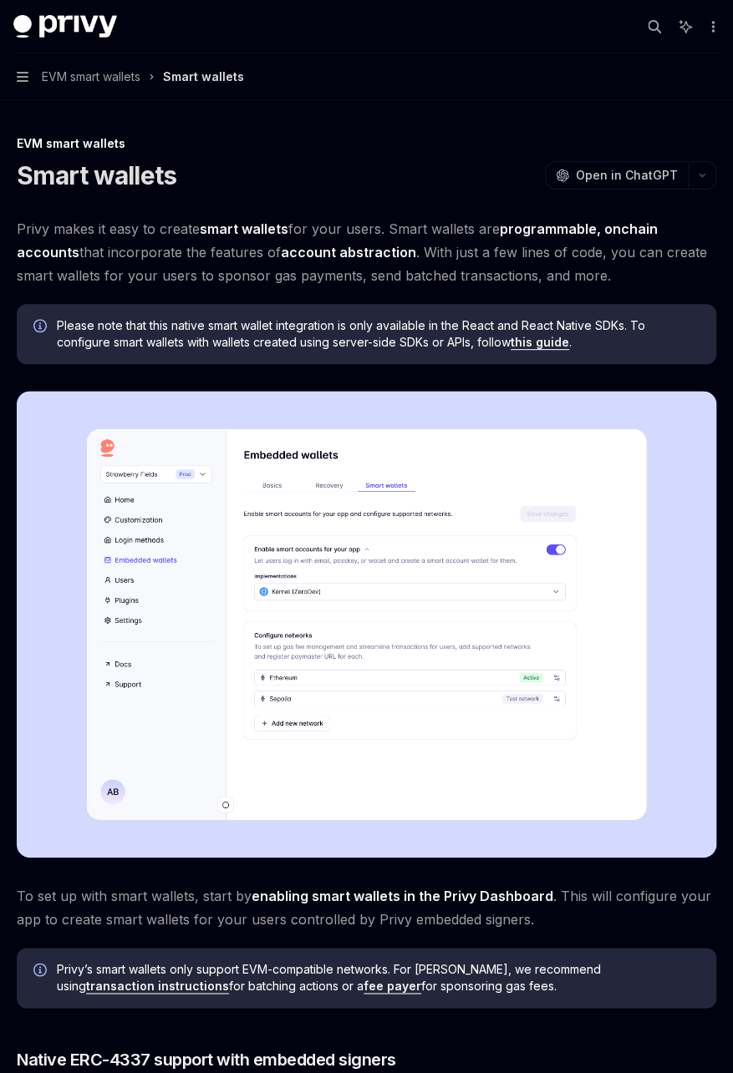
click at [170, 236] on span "Privy makes it easy to create smart wallets for your users. Smart wallets are p…" at bounding box center [366, 252] width 699 height 70
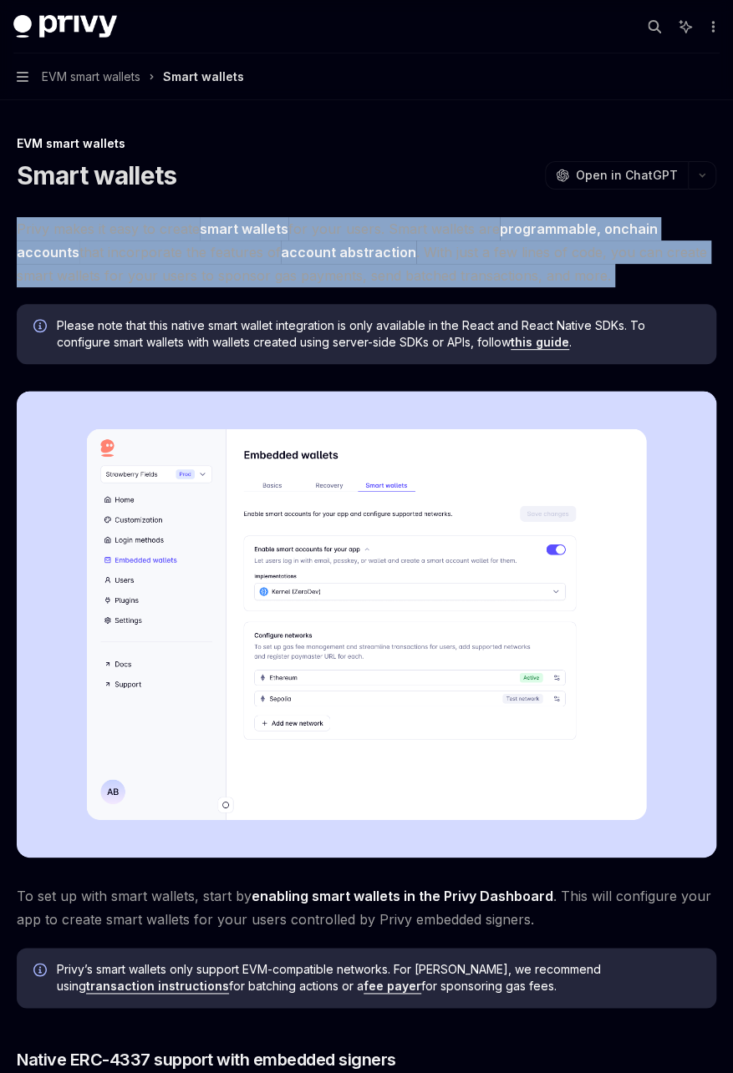
click at [170, 236] on span "Privy makes it easy to create smart wallets for your users. Smart wallets are p…" at bounding box center [366, 252] width 699 height 70
drag, startPoint x: 170, startPoint y: 236, endPoint x: 307, endPoint y: 248, distance: 136.7
click at [307, 248] on link "account abstraction" at bounding box center [348, 253] width 135 height 18
click at [216, 231] on strong "smart wallets" at bounding box center [244, 229] width 89 height 17
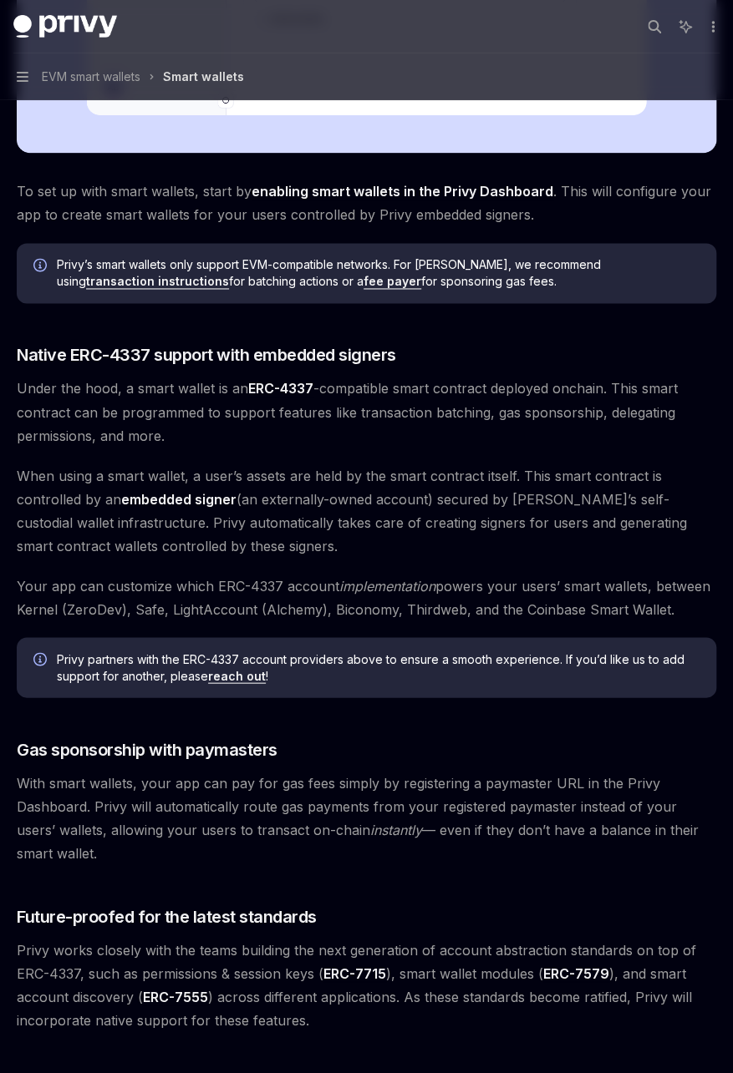
scroll to position [752, 0]
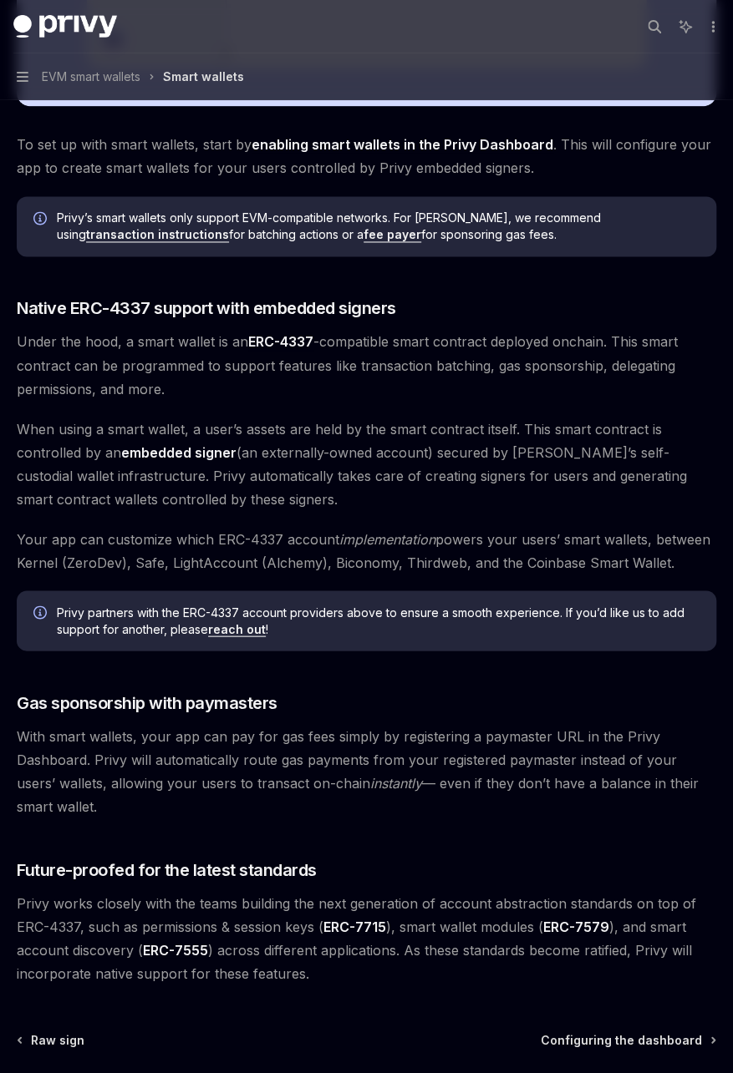
click at [197, 167] on span "To set up with smart wallets, start by enabling smart wallets in the Privy Dash…" at bounding box center [366, 156] width 699 height 47
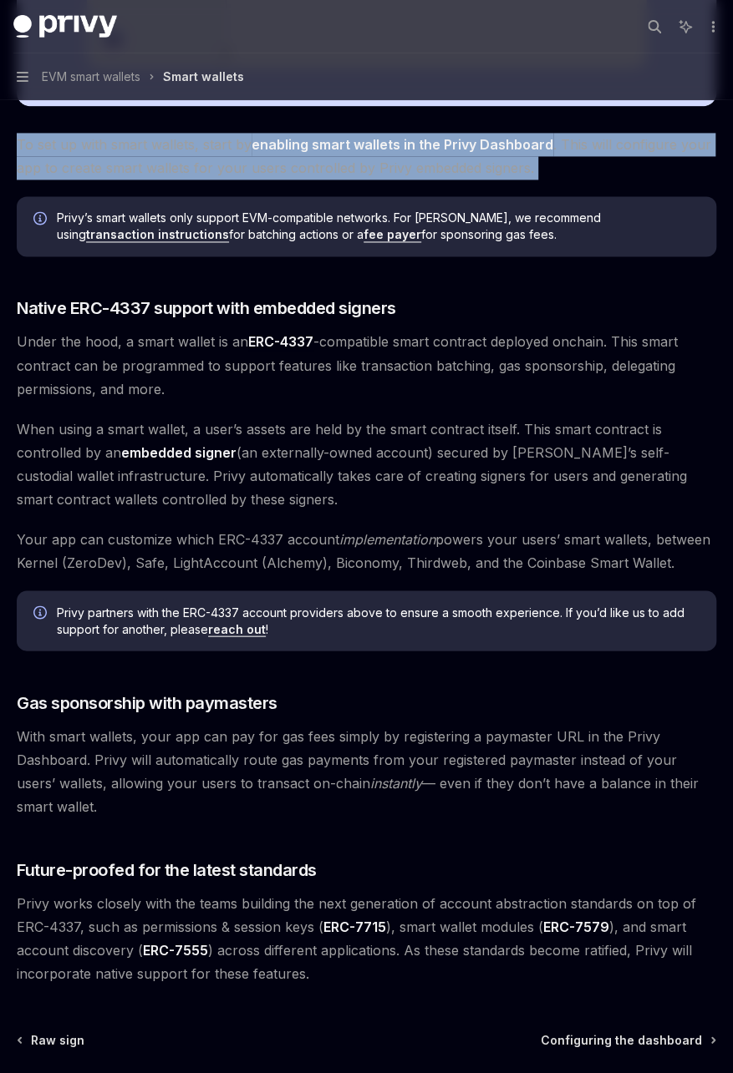
click at [197, 167] on span "To set up with smart wallets, start by enabling smart wallets in the Privy Dash…" at bounding box center [366, 156] width 699 height 47
drag, startPoint x: 197, startPoint y: 167, endPoint x: 66, endPoint y: 158, distance: 131.5
click at [66, 158] on span "To set up with smart wallets, start by enabling smart wallets in the Privy Dash…" at bounding box center [366, 156] width 699 height 47
click at [122, 161] on span "To set up with smart wallets, start by enabling smart wallets in the Privy Dash…" at bounding box center [366, 156] width 699 height 47
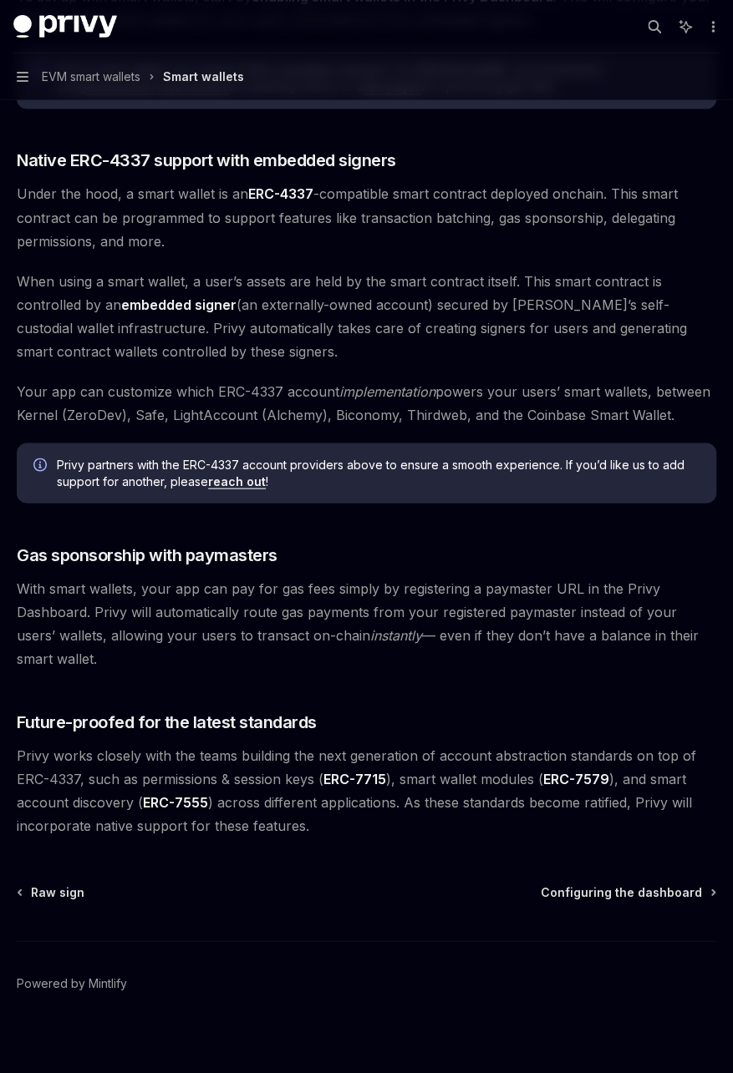
scroll to position [911, 0]
